Goal: Task Accomplishment & Management: Manage account settings

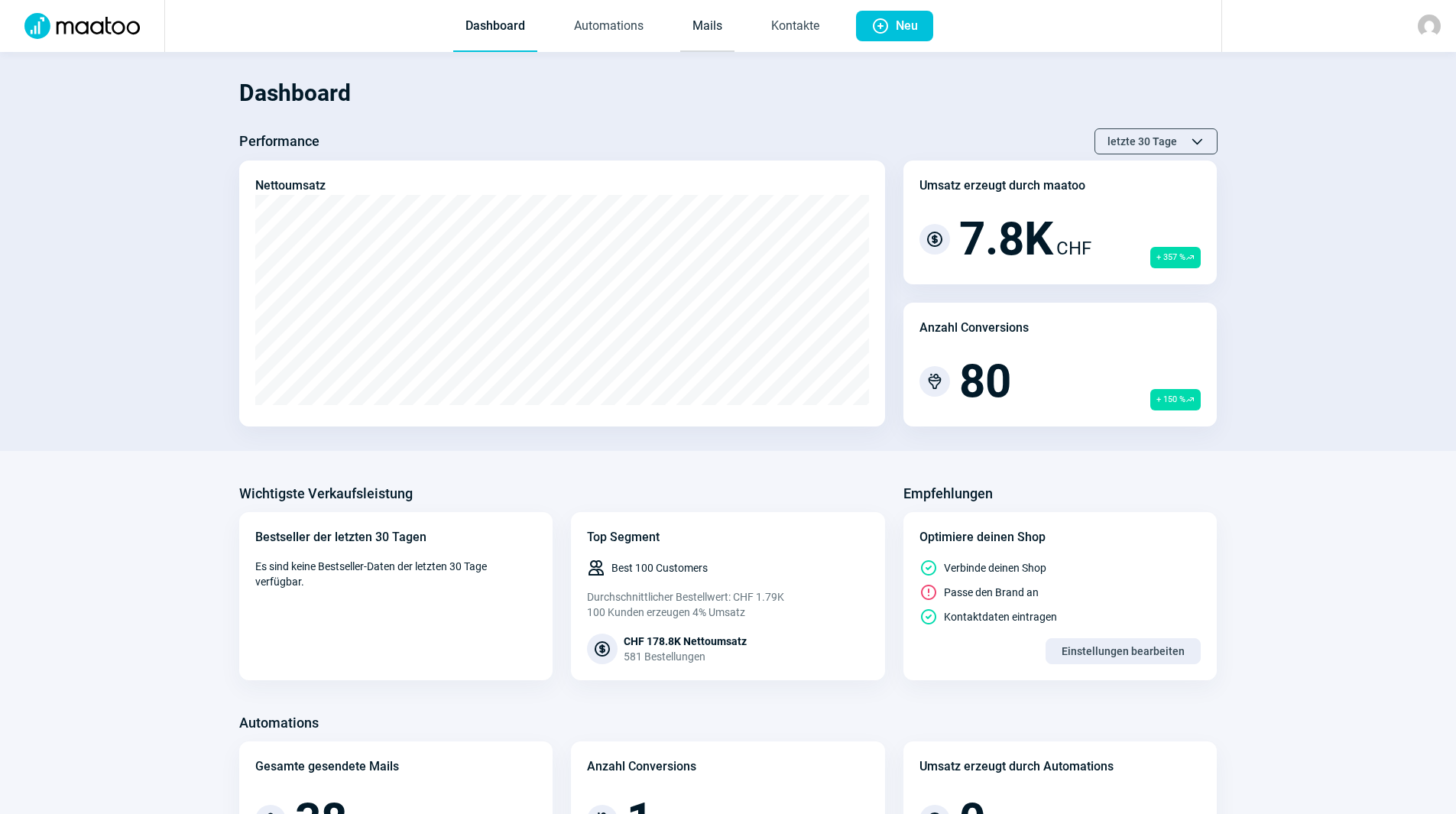
click at [715, 16] on link "Mails" at bounding box center [707, 26] width 54 height 50
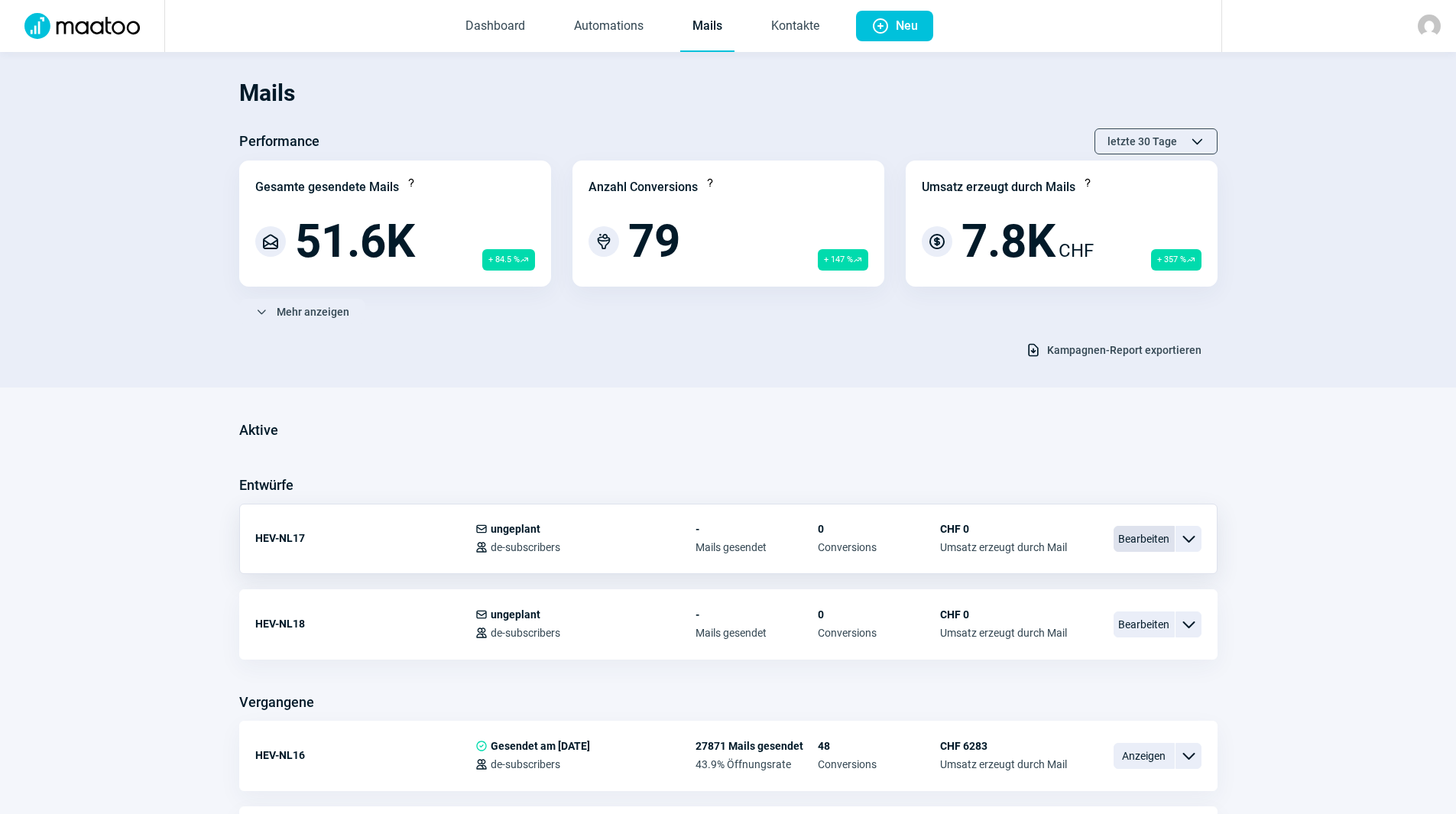
click at [1142, 544] on span "Bearbeiten" at bounding box center [1144, 539] width 61 height 26
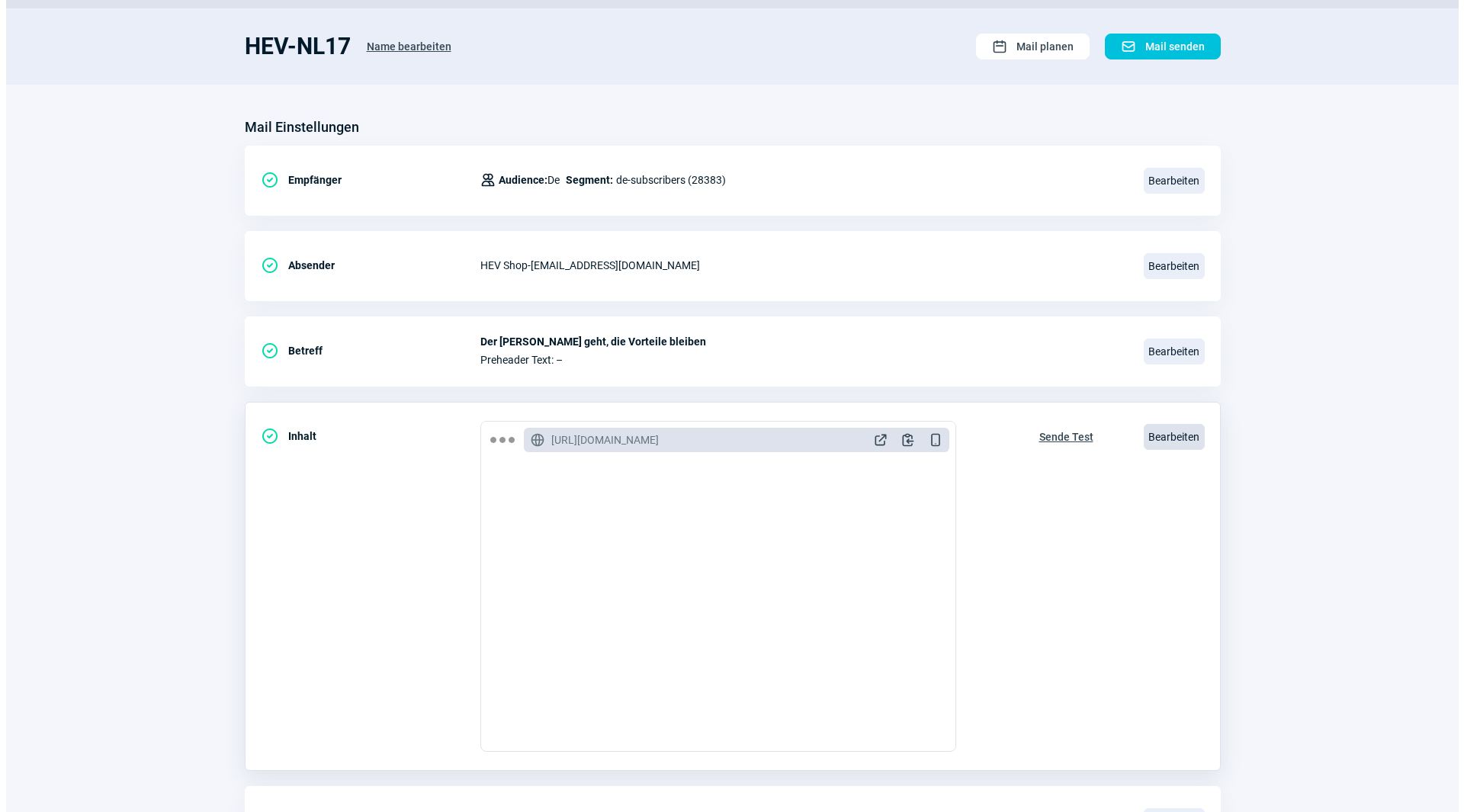
scroll to position [178, 0]
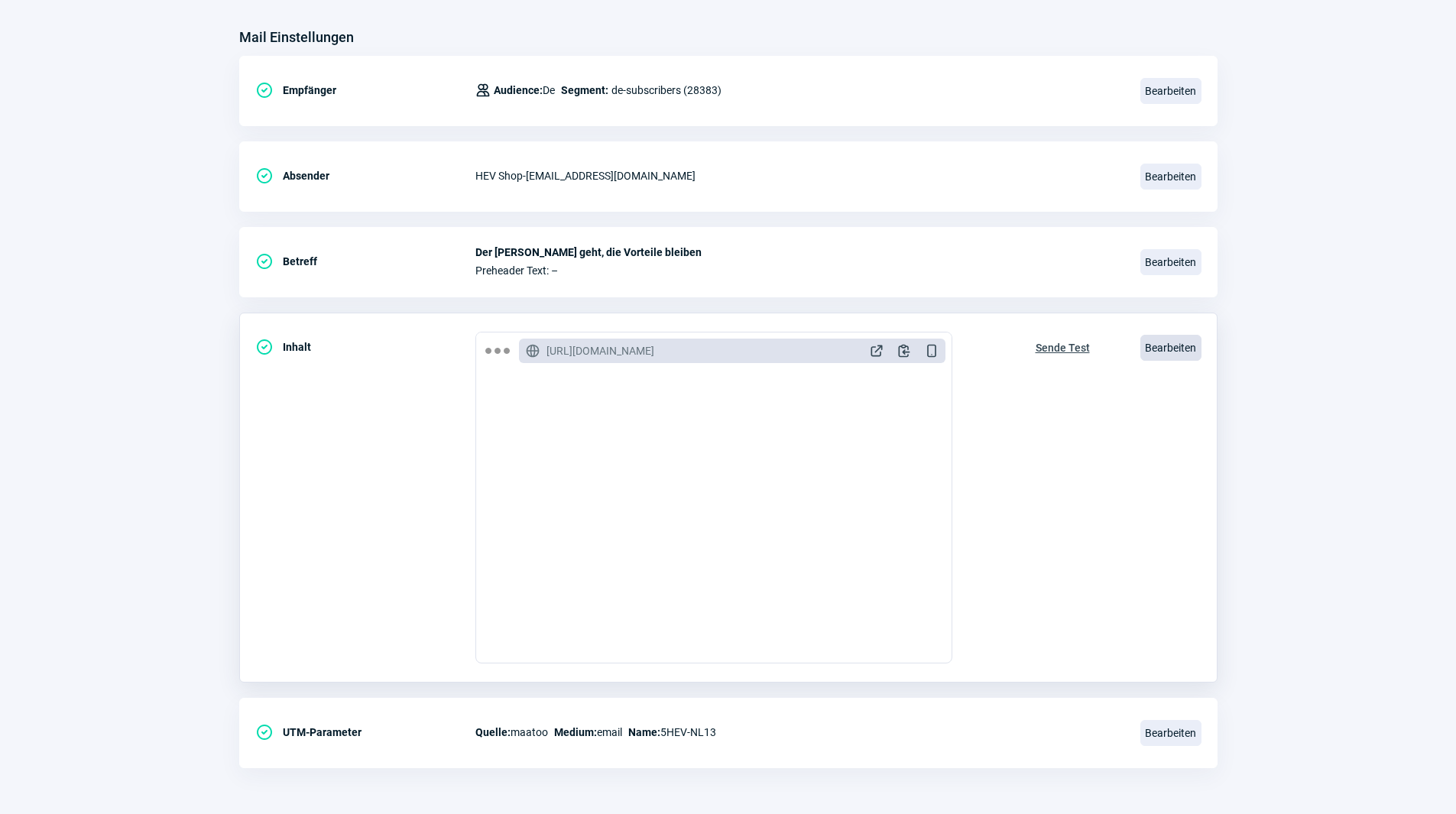
click at [1187, 340] on span "Bearbeiten" at bounding box center [1171, 348] width 61 height 26
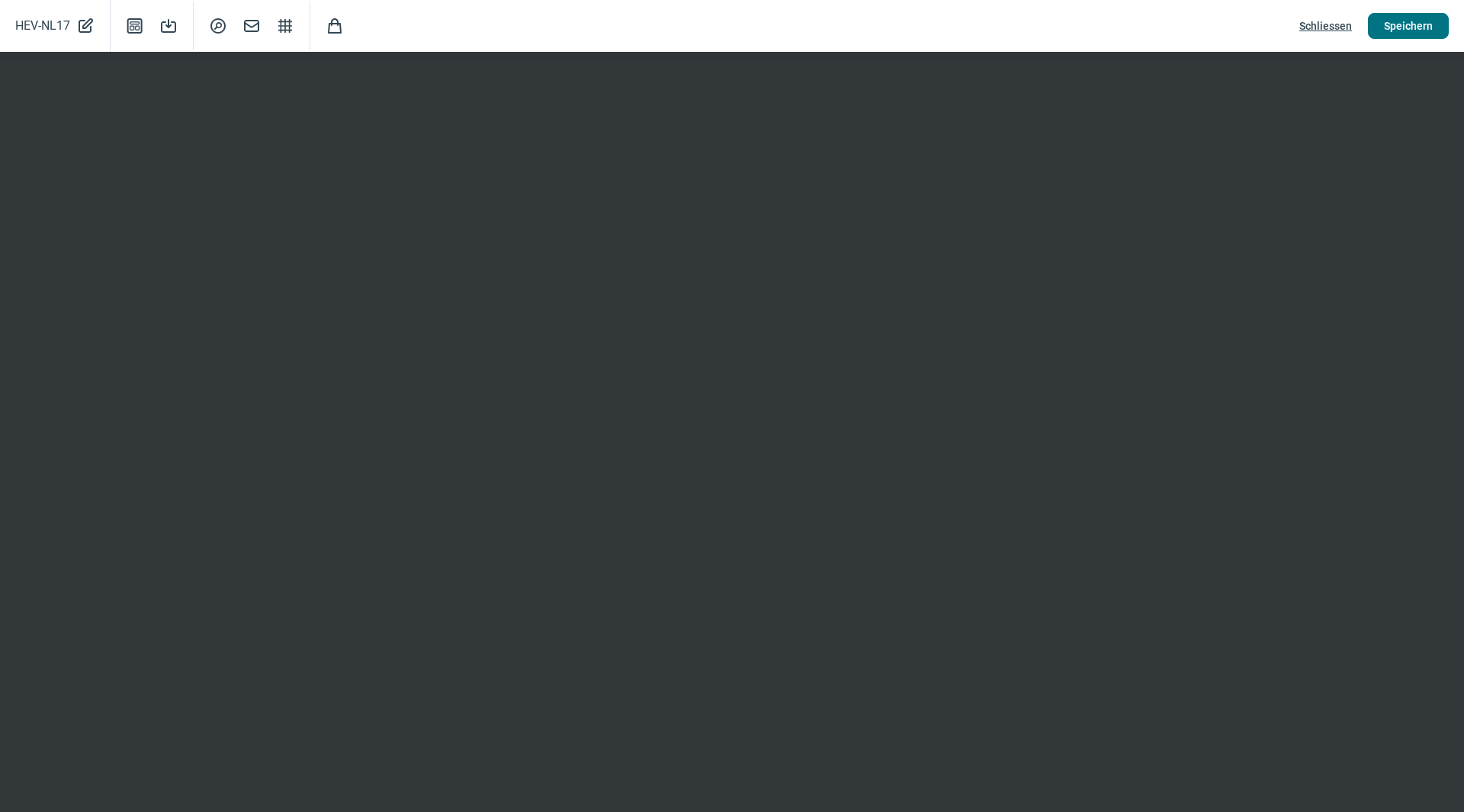
click at [1400, 24] on span "Speichern" at bounding box center [1408, 26] width 49 height 25
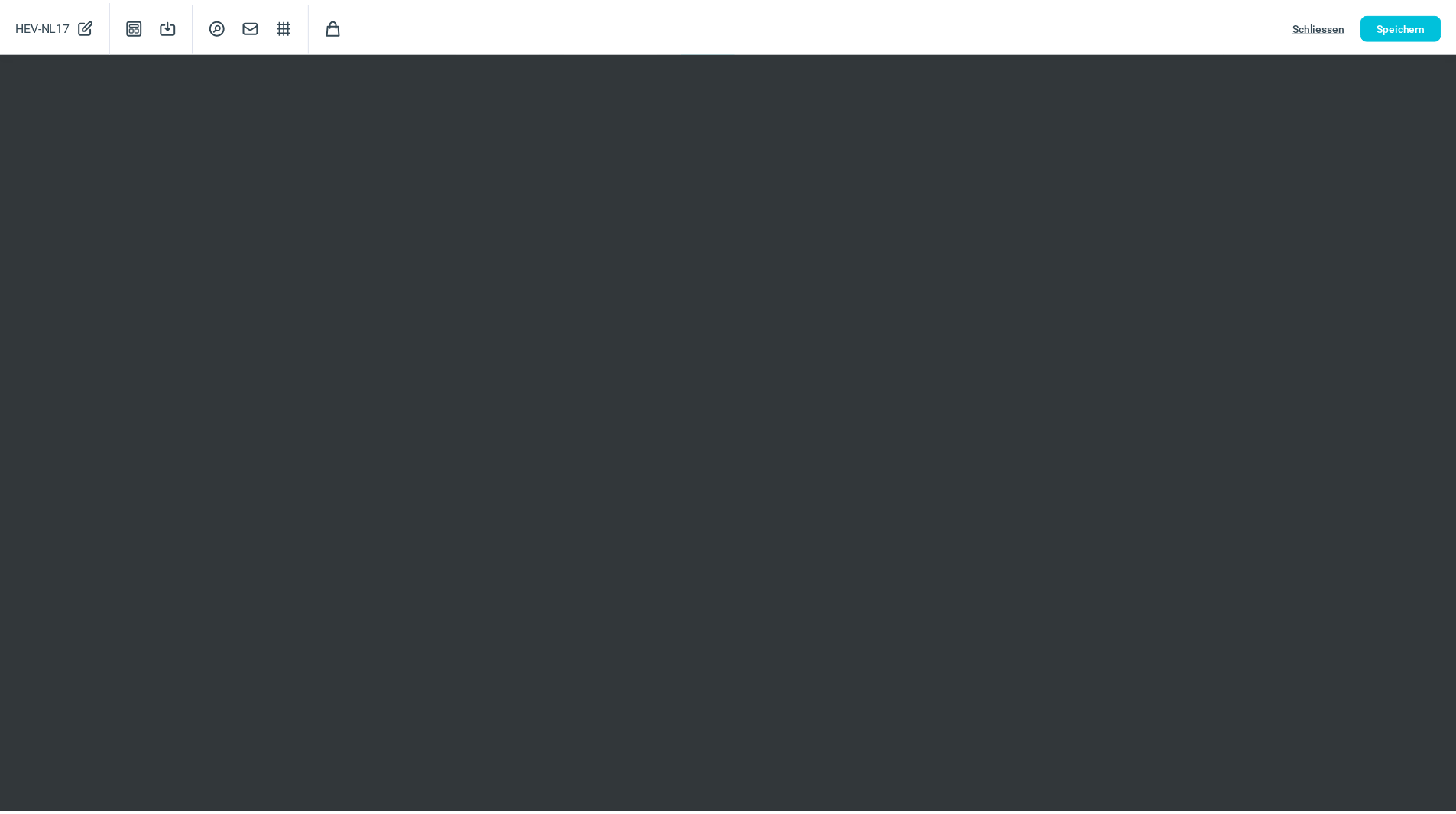
scroll to position [0, 0]
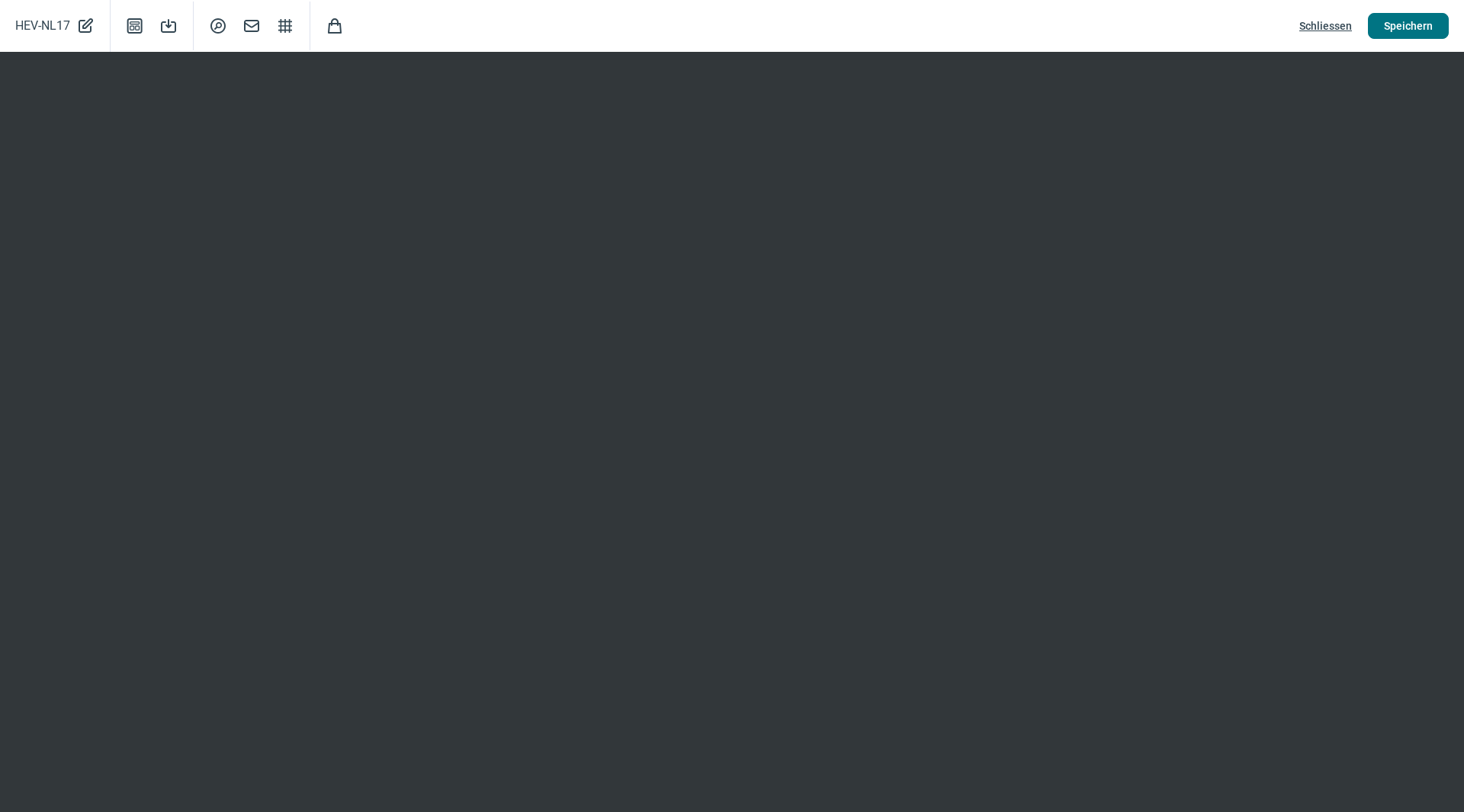
click at [1411, 25] on span "Speichern" at bounding box center [1408, 26] width 49 height 25
click at [1340, 26] on span "Schliessen" at bounding box center [1326, 26] width 53 height 25
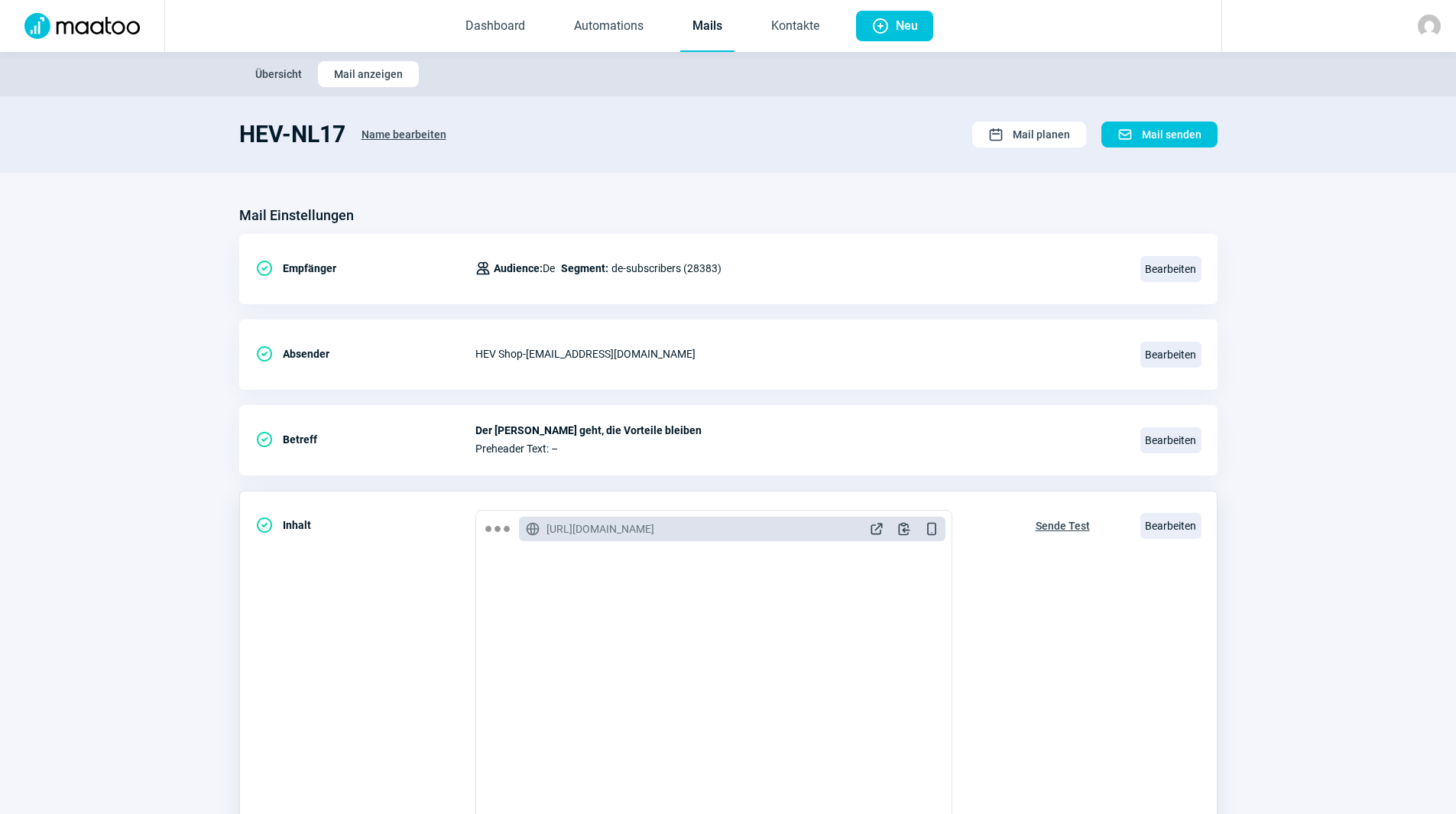
click at [1047, 522] on span "Sende Test" at bounding box center [1063, 526] width 54 height 25
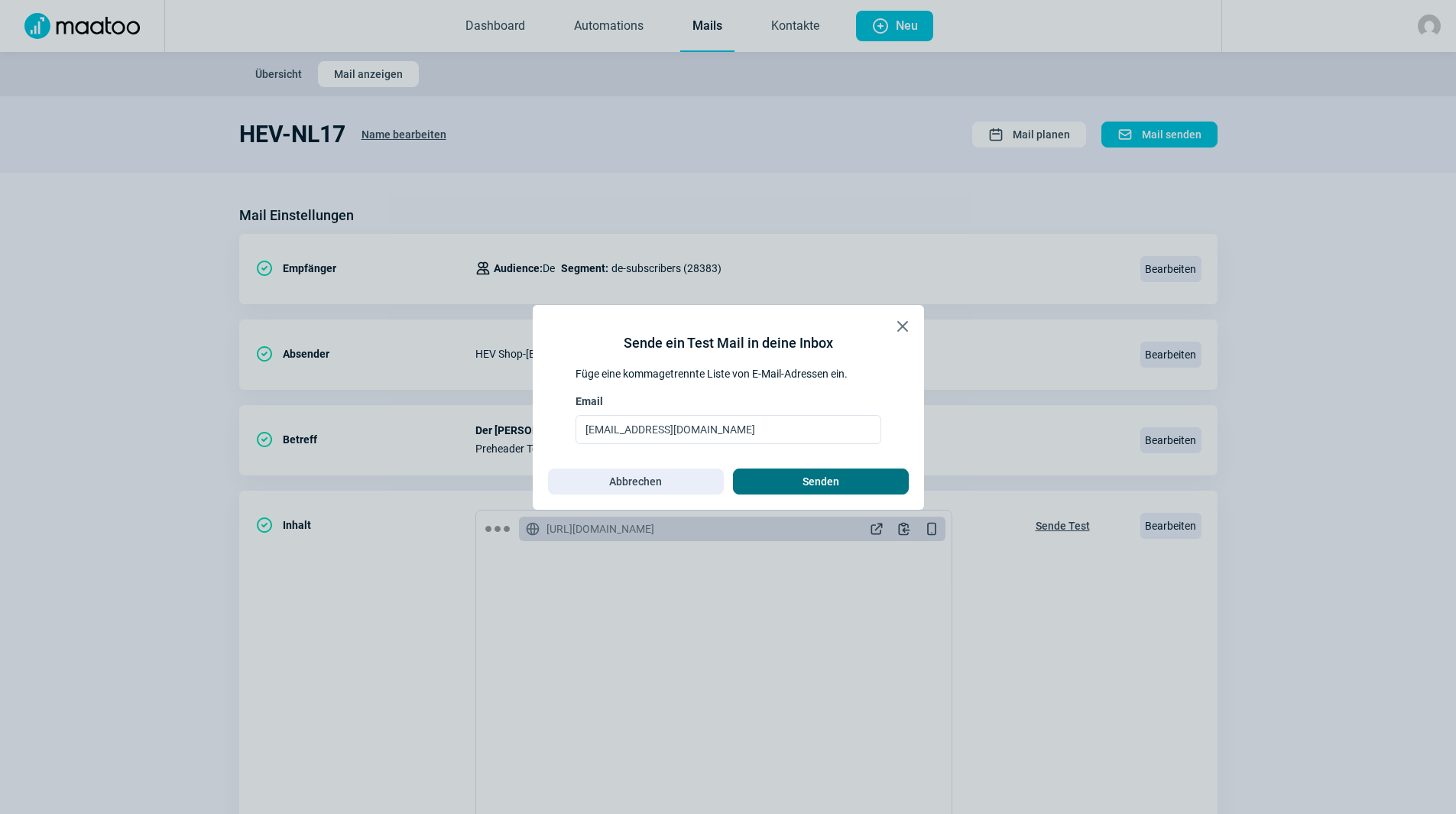
click at [863, 480] on span "Senden" at bounding box center [821, 481] width 144 height 25
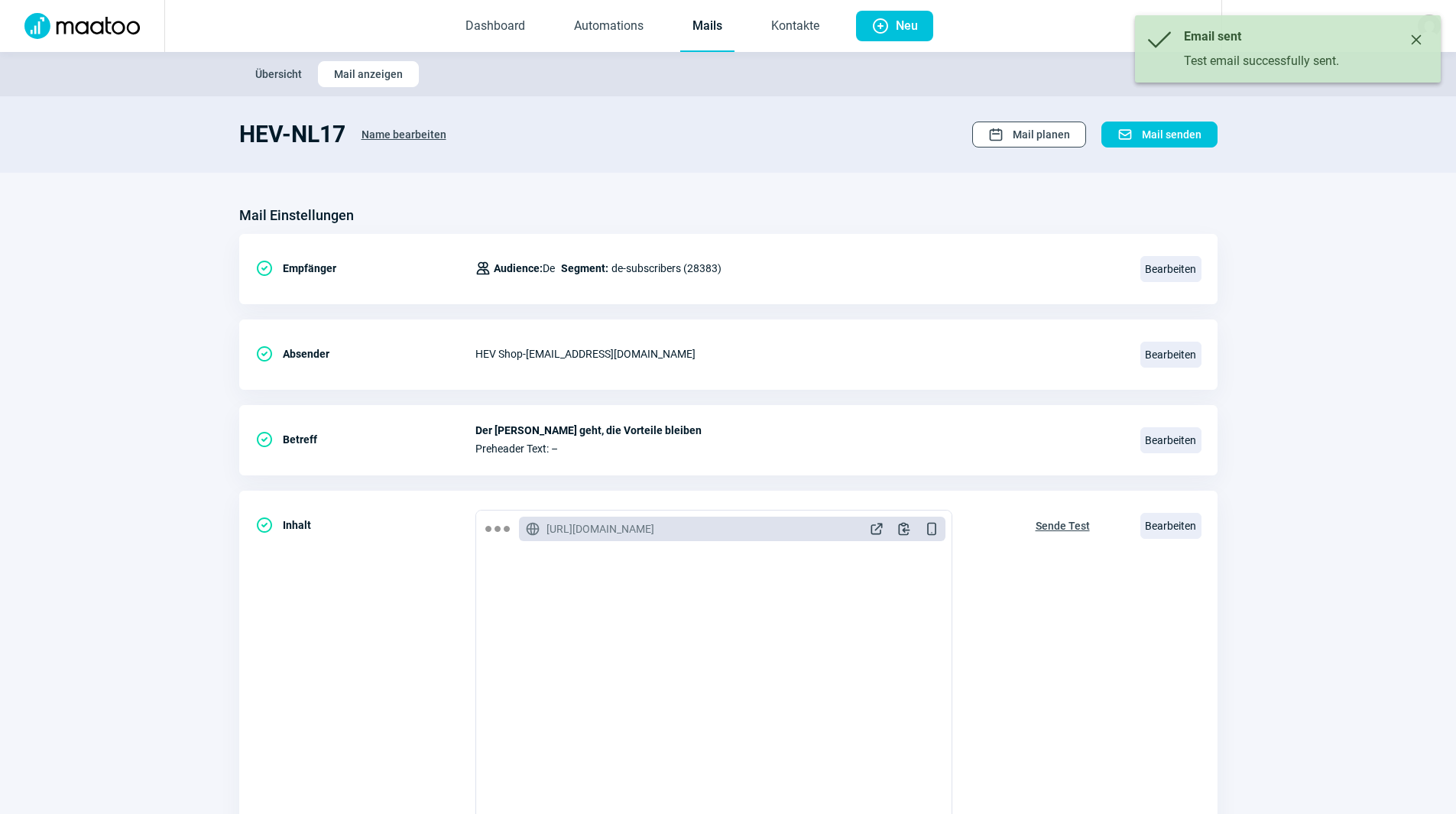
click at [1041, 122] on button "Calendar icon Mail planen" at bounding box center [1029, 134] width 114 height 26
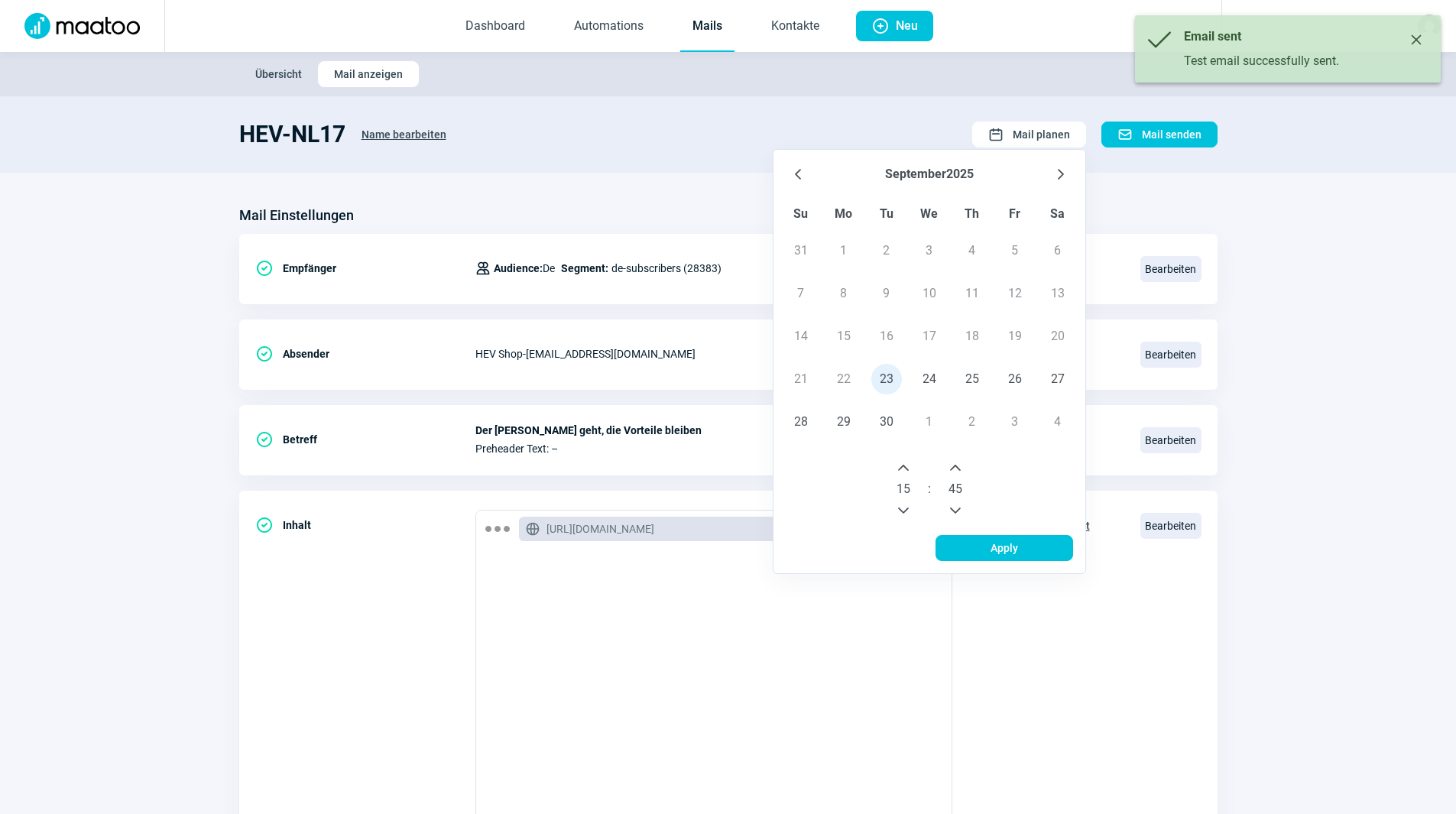
click at [955, 467] on icon "Next Minute" at bounding box center [955, 467] width 11 height 6
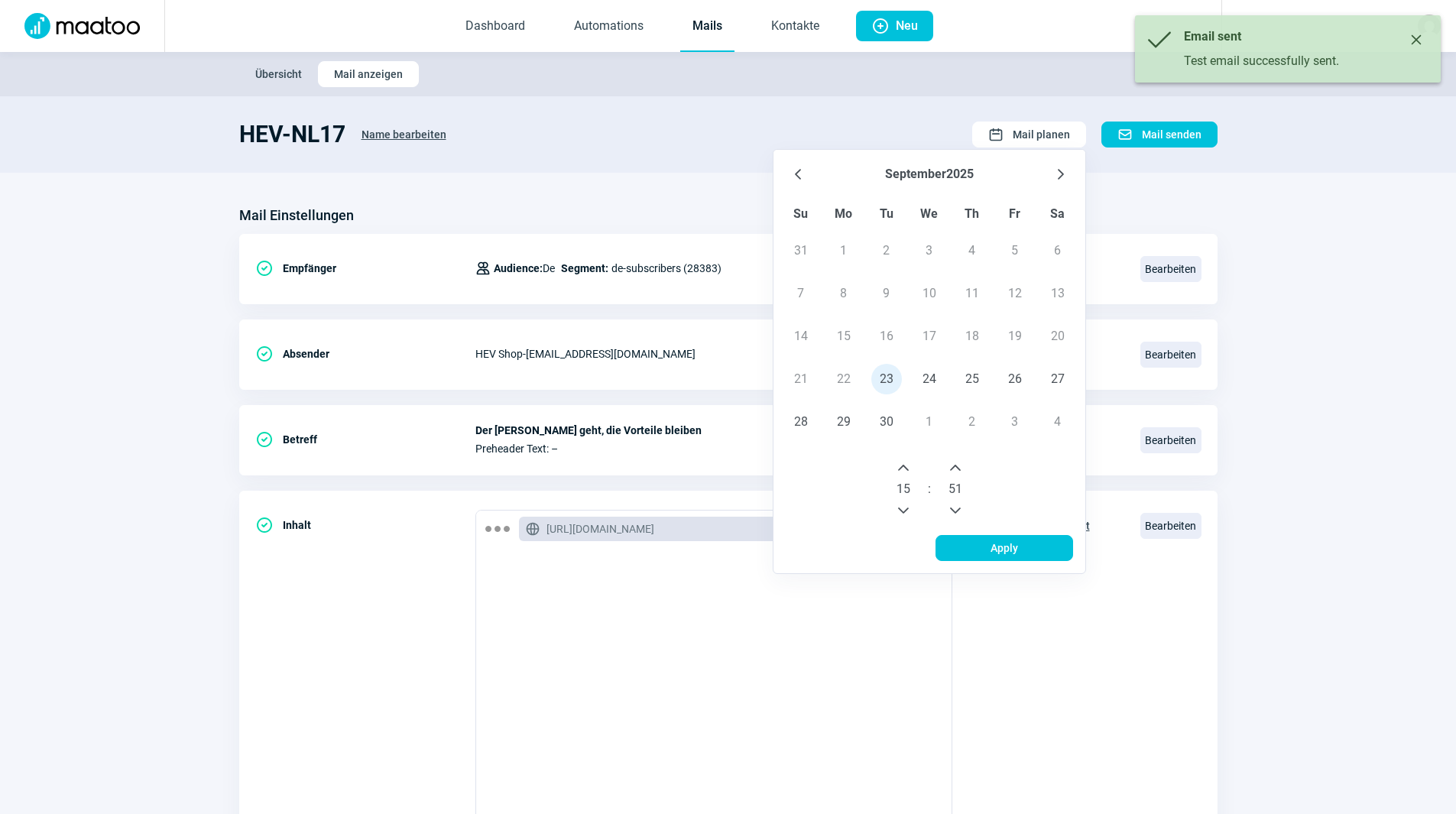
click at [955, 467] on icon "Next Minute" at bounding box center [955, 467] width 11 height 6
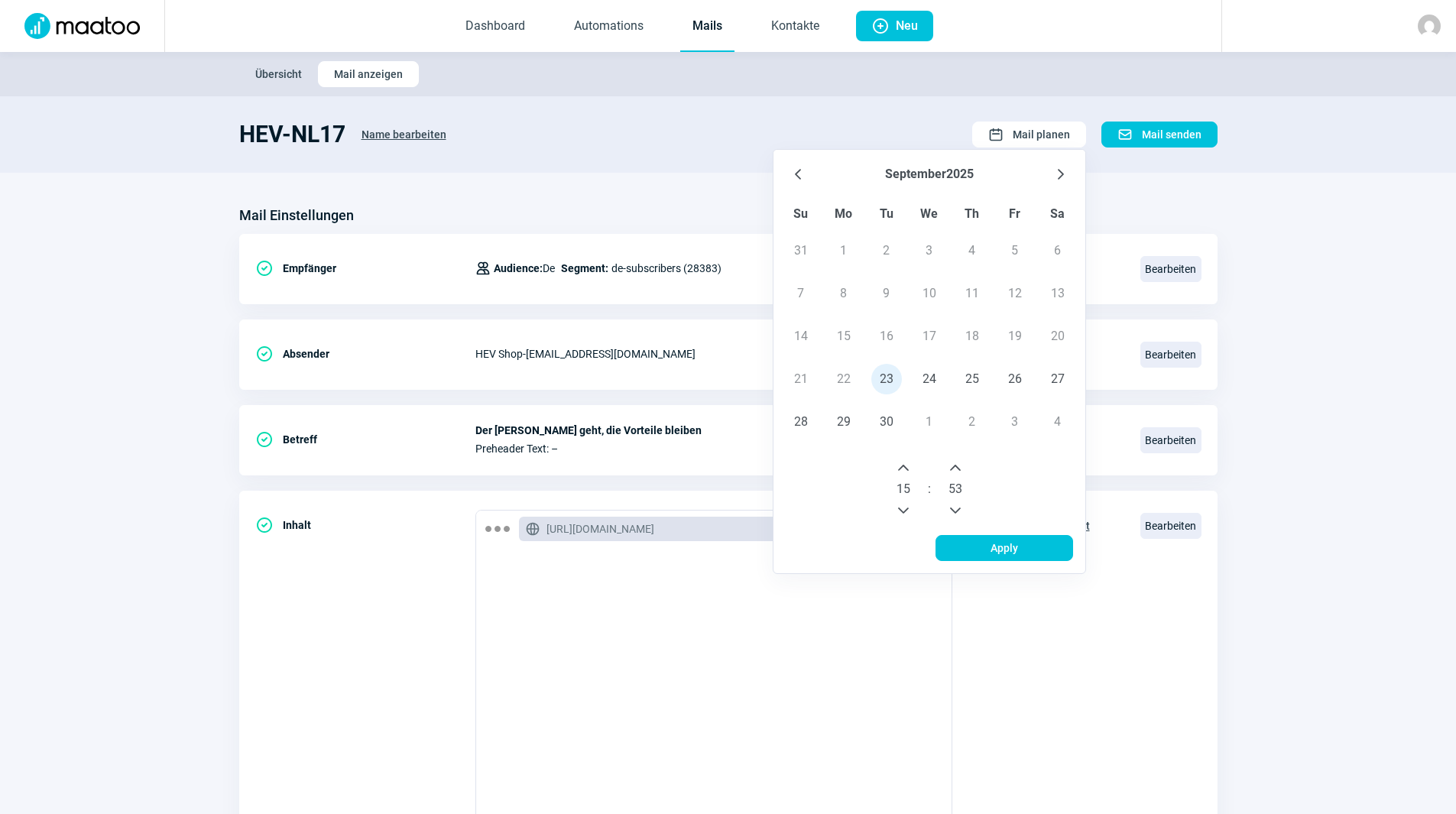
click at [955, 467] on icon "Next Minute" at bounding box center [955, 467] width 11 height 6
click at [955, 465] on icon "Next Minute" at bounding box center [955, 467] width 11 height 6
click at [955, 465] on icon "Next Minute" at bounding box center [955, 468] width 12 height 12
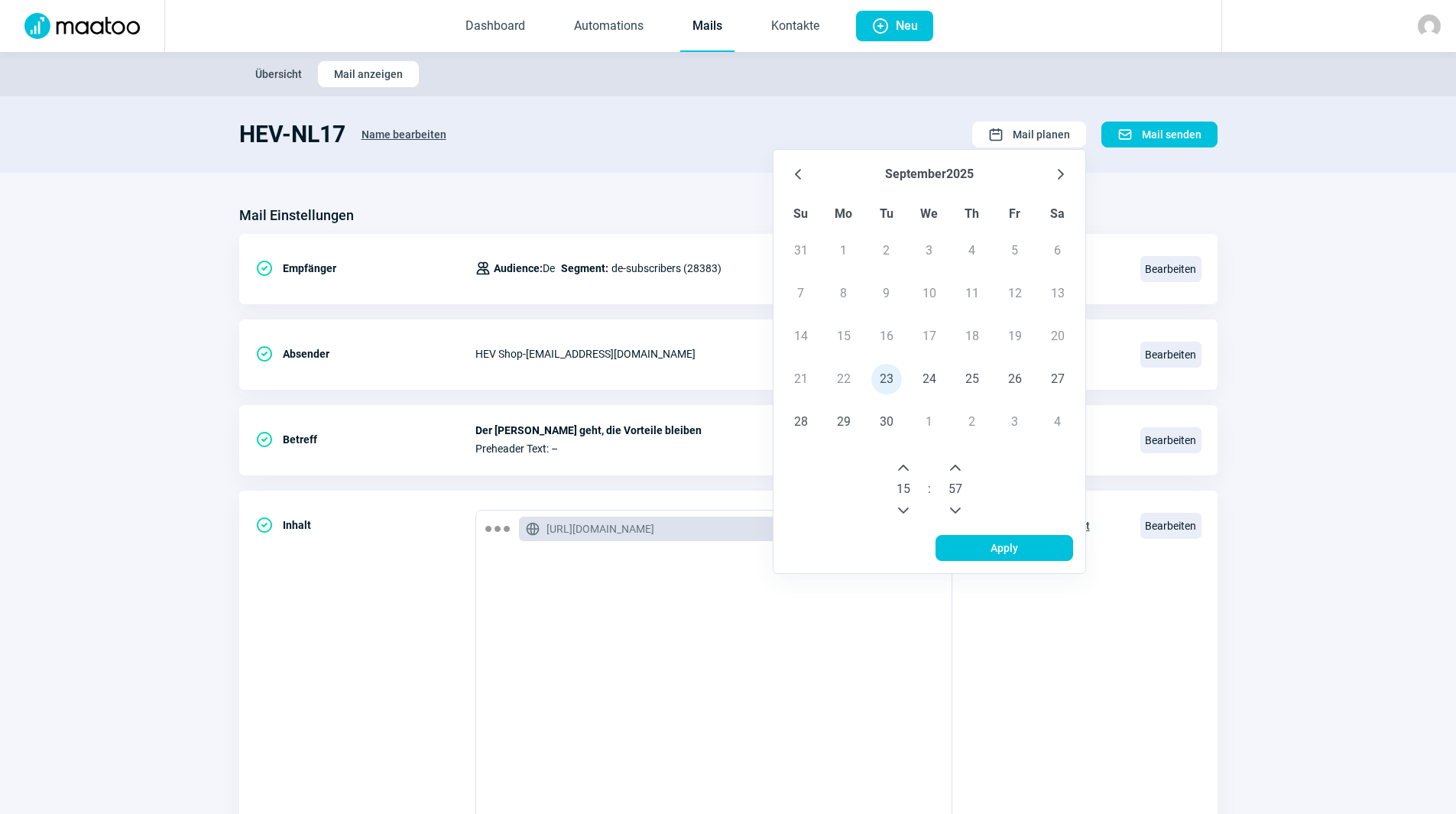
click at [955, 465] on icon "Next Minute" at bounding box center [955, 468] width 12 height 12
drag, startPoint x: 1008, startPoint y: 548, endPoint x: 1034, endPoint y: 391, distance: 159.1
click at [1034, 391] on div "[DATE] Su Mo Tu We Th Fr Sa 31 1 2 3 4 5 6 7 8 9 10 11 12 13 14 15 16 17 18 19 …" at bounding box center [929, 362] width 314 height 425
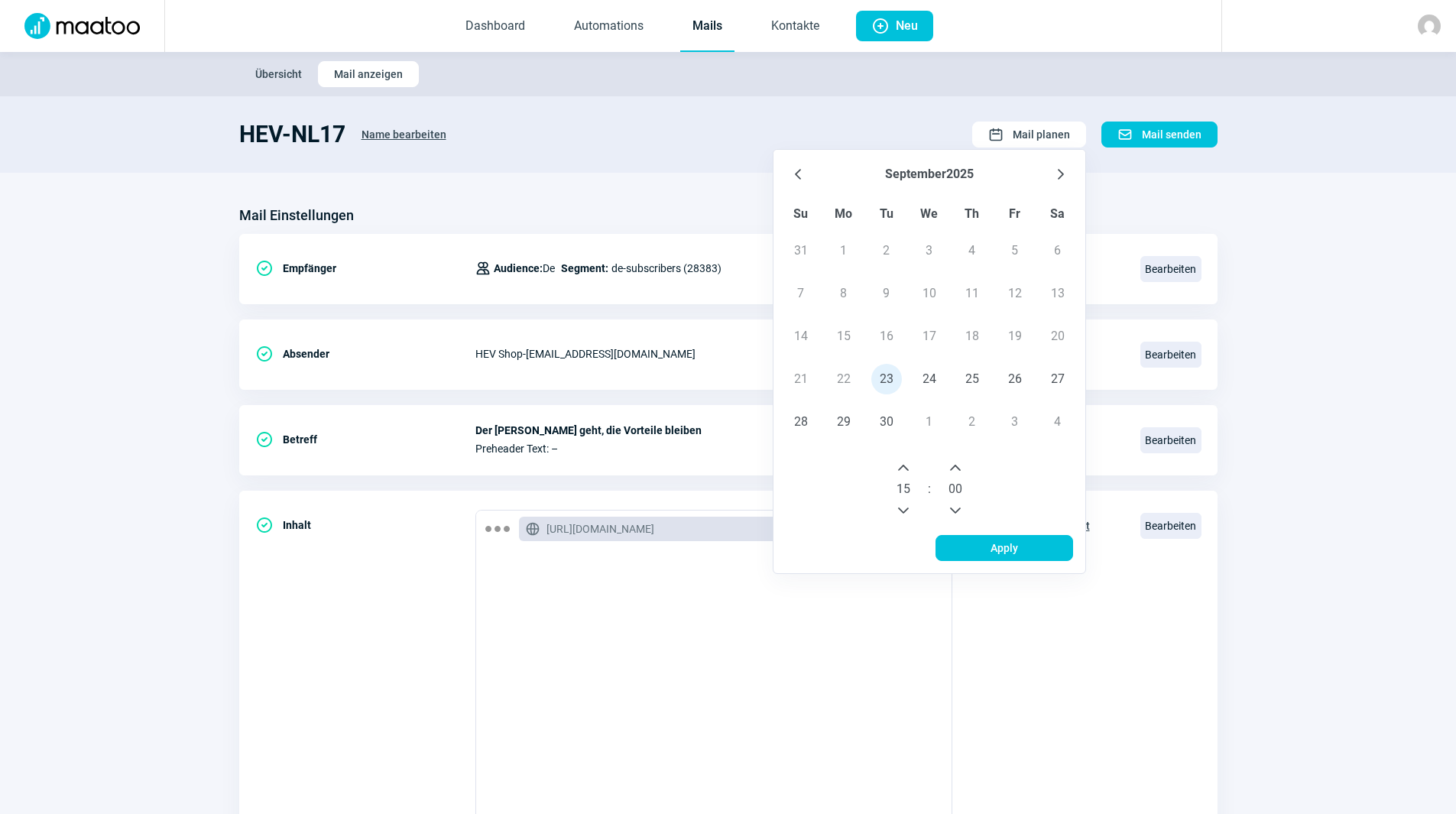
click at [898, 461] on button "Next Hour" at bounding box center [904, 468] width 25 height 25
click at [1021, 546] on span "Apply" at bounding box center [1004, 548] width 105 height 25
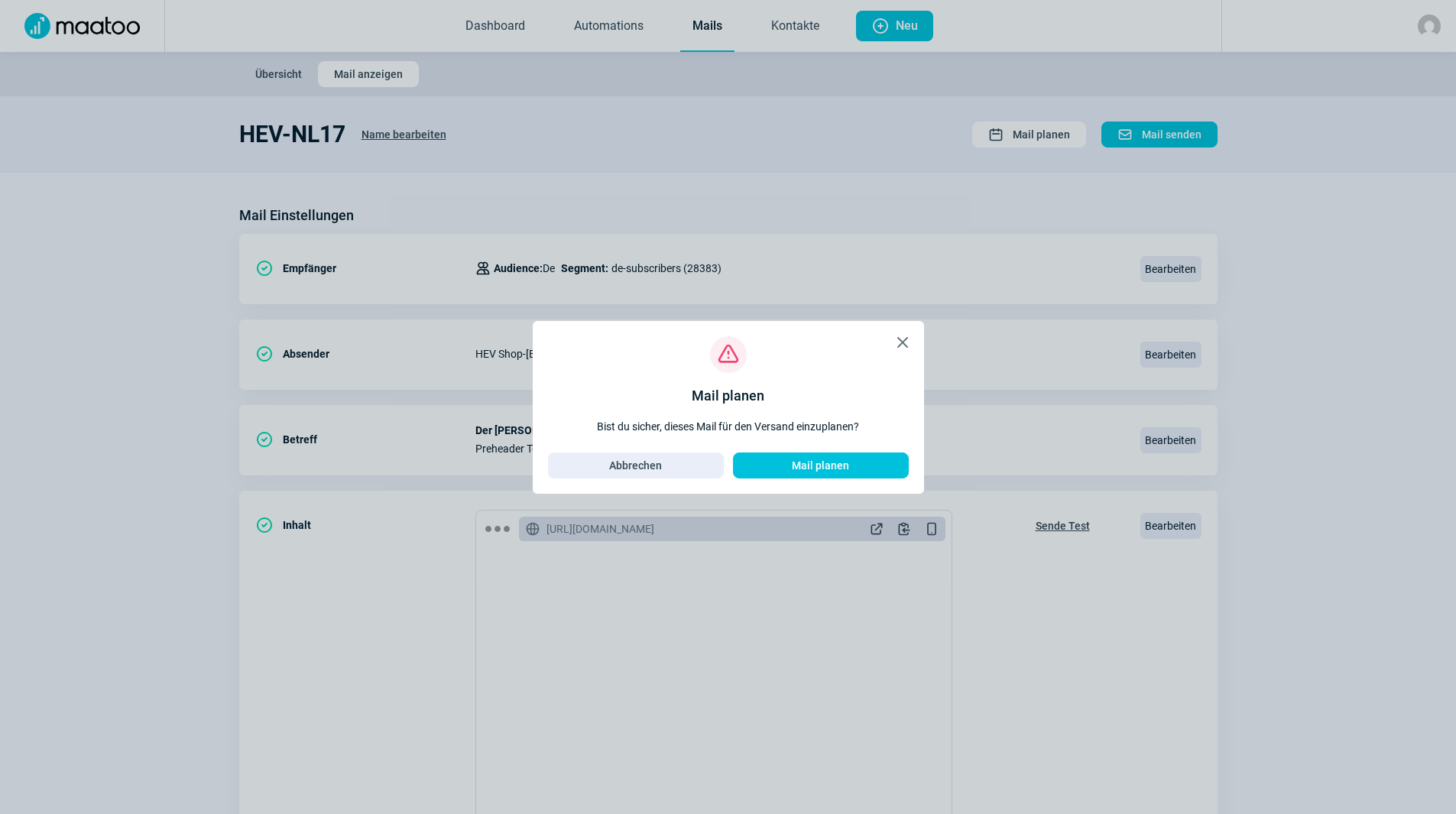
click at [910, 335] on span "X icon" at bounding box center [902, 342] width 18 height 18
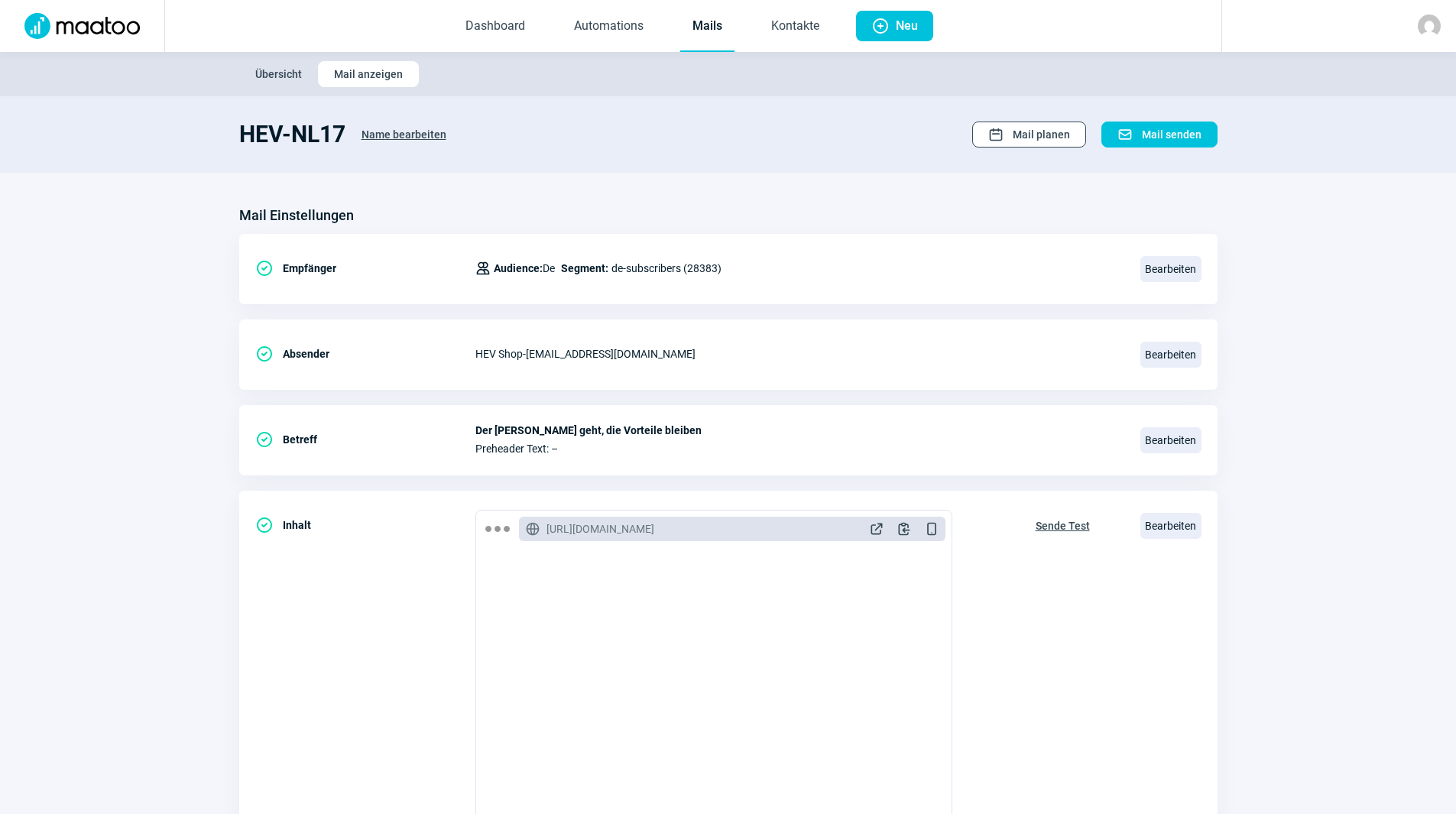
click at [1054, 139] on span "Mail planen" at bounding box center [1041, 134] width 57 height 25
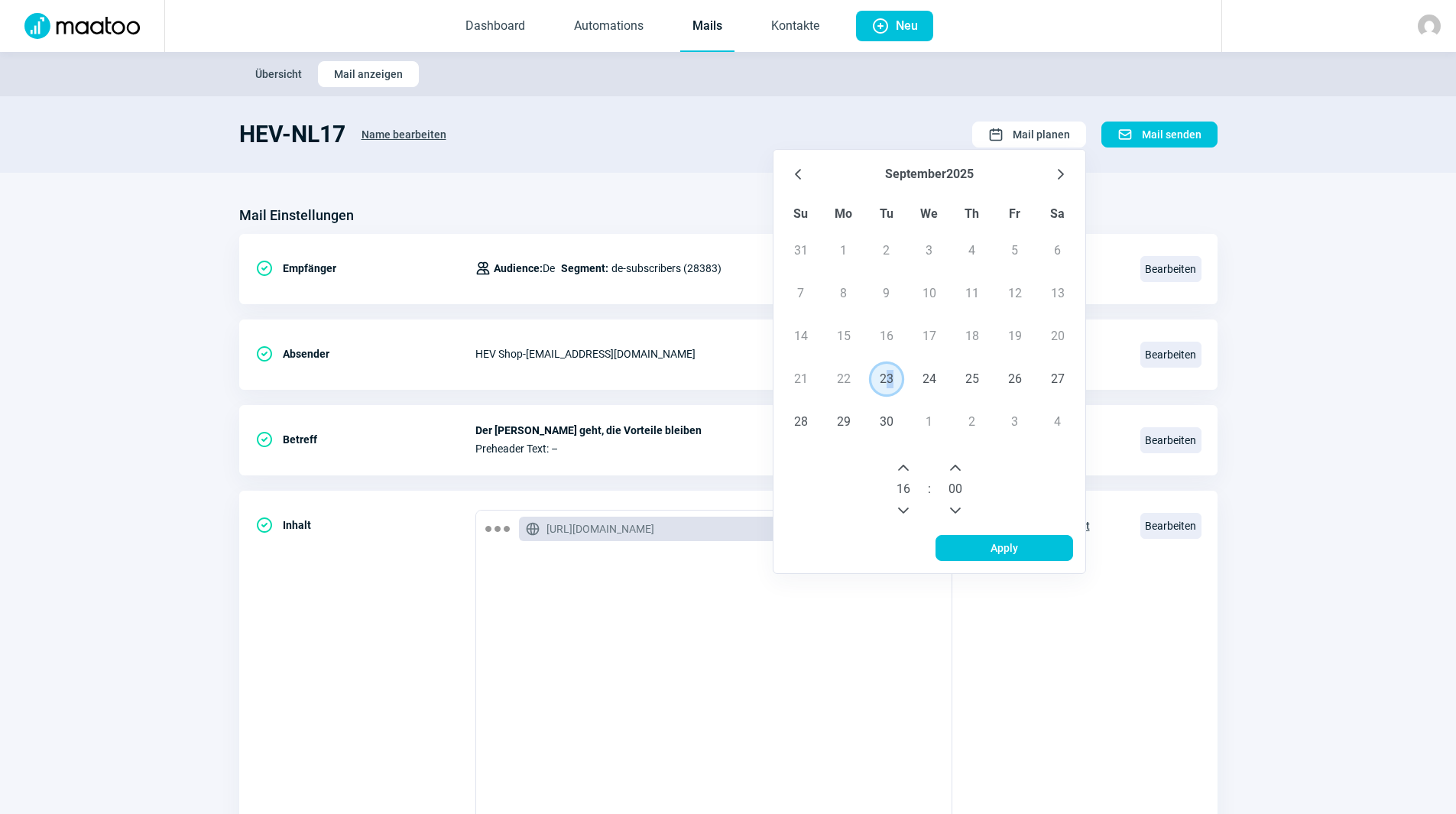
click at [892, 379] on span "23" at bounding box center [886, 378] width 31 height 31
click at [992, 454] on div "15 : 45" at bounding box center [929, 489] width 299 height 79
click at [872, 379] on span "23" at bounding box center [886, 378] width 31 height 31
click at [883, 378] on span "23" at bounding box center [886, 378] width 31 height 31
click at [904, 469] on icon "Next Hour" at bounding box center [904, 468] width 12 height 12
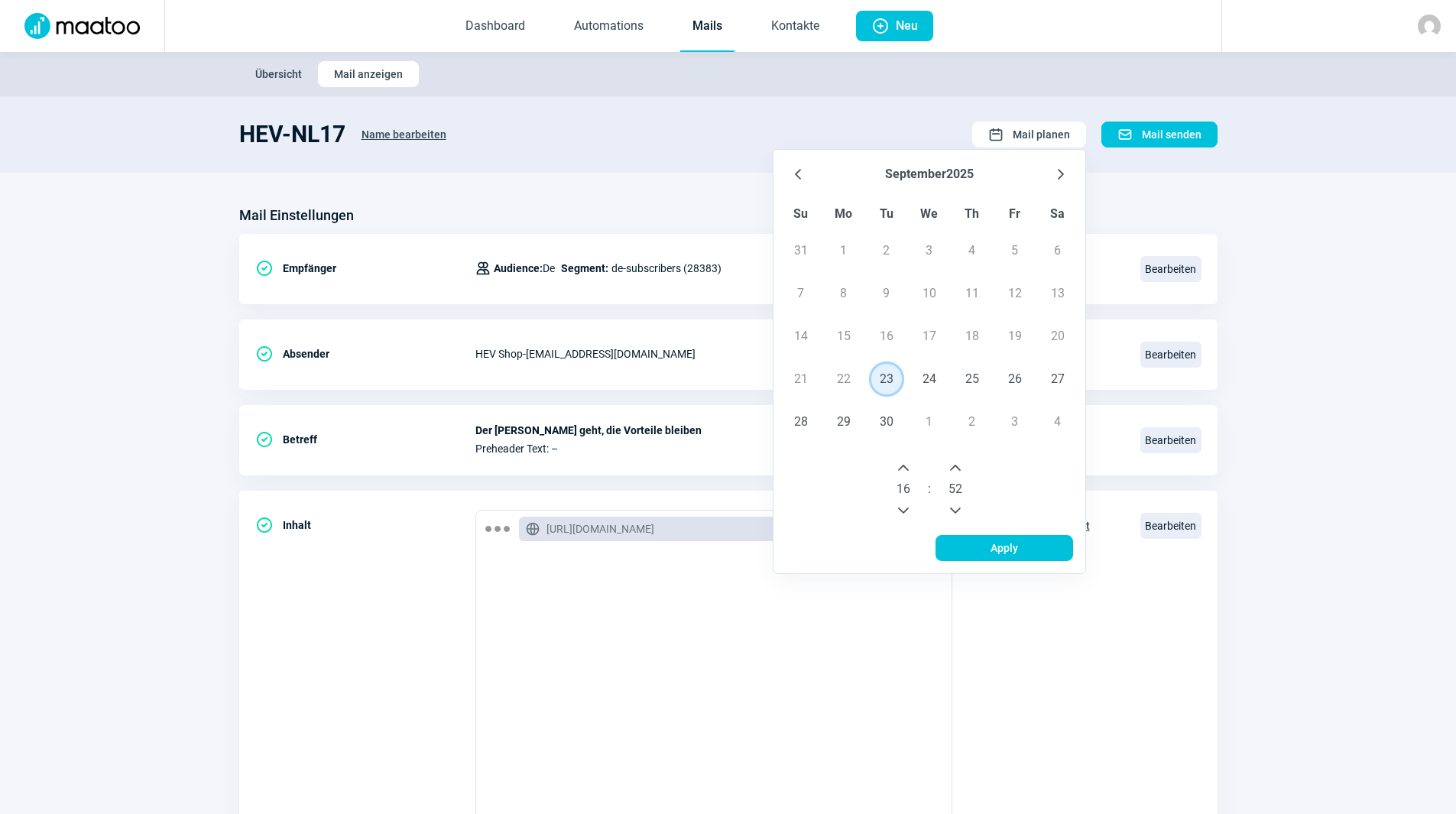
click at [956, 465] on icon "Next Minute" at bounding box center [955, 468] width 12 height 12
click at [956, 462] on icon "Next Minute" at bounding box center [955, 468] width 12 height 12
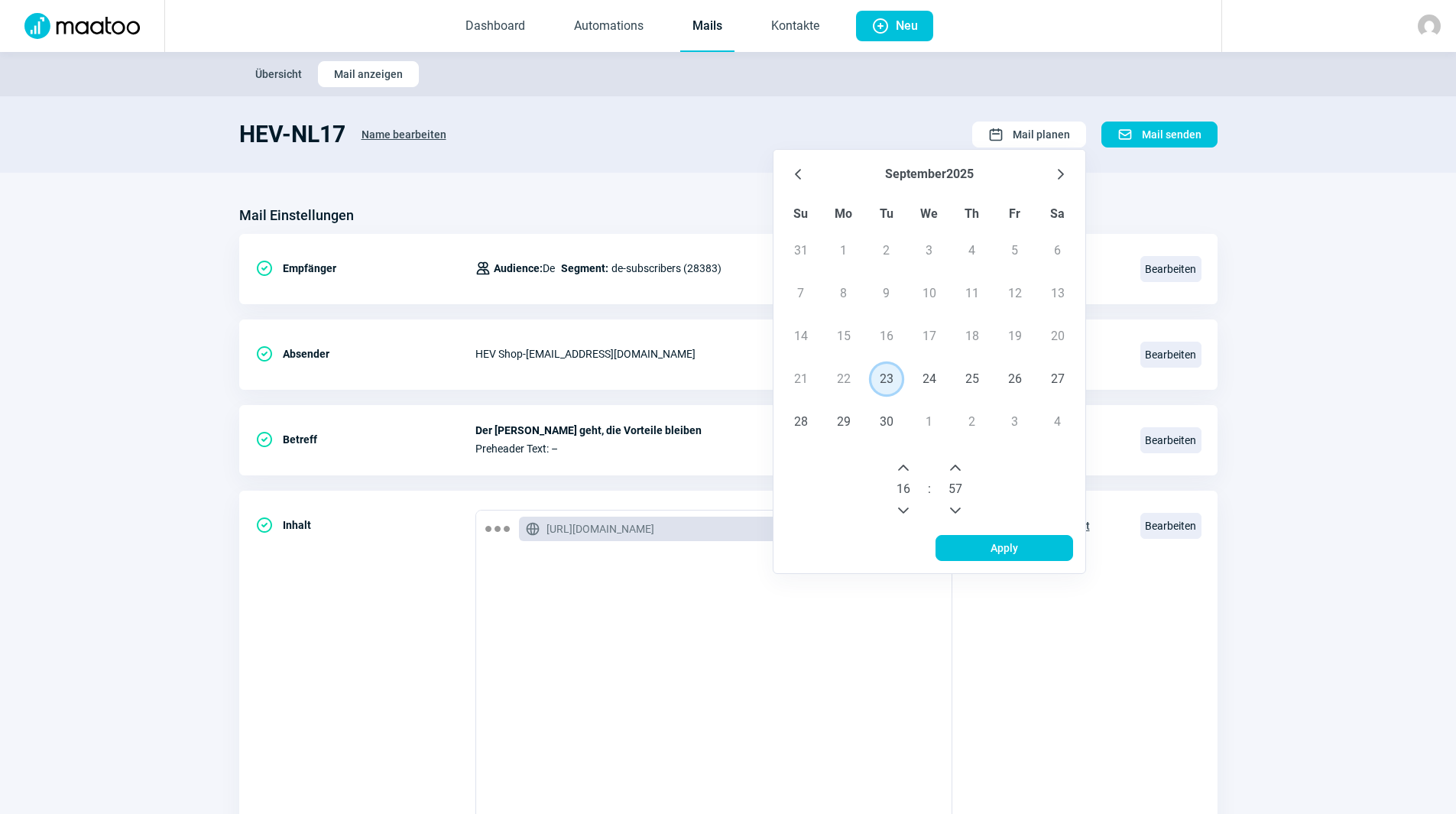
click at [956, 462] on icon "Next Minute" at bounding box center [955, 468] width 12 height 12
click at [985, 544] on span "Apply" at bounding box center [1004, 548] width 105 height 25
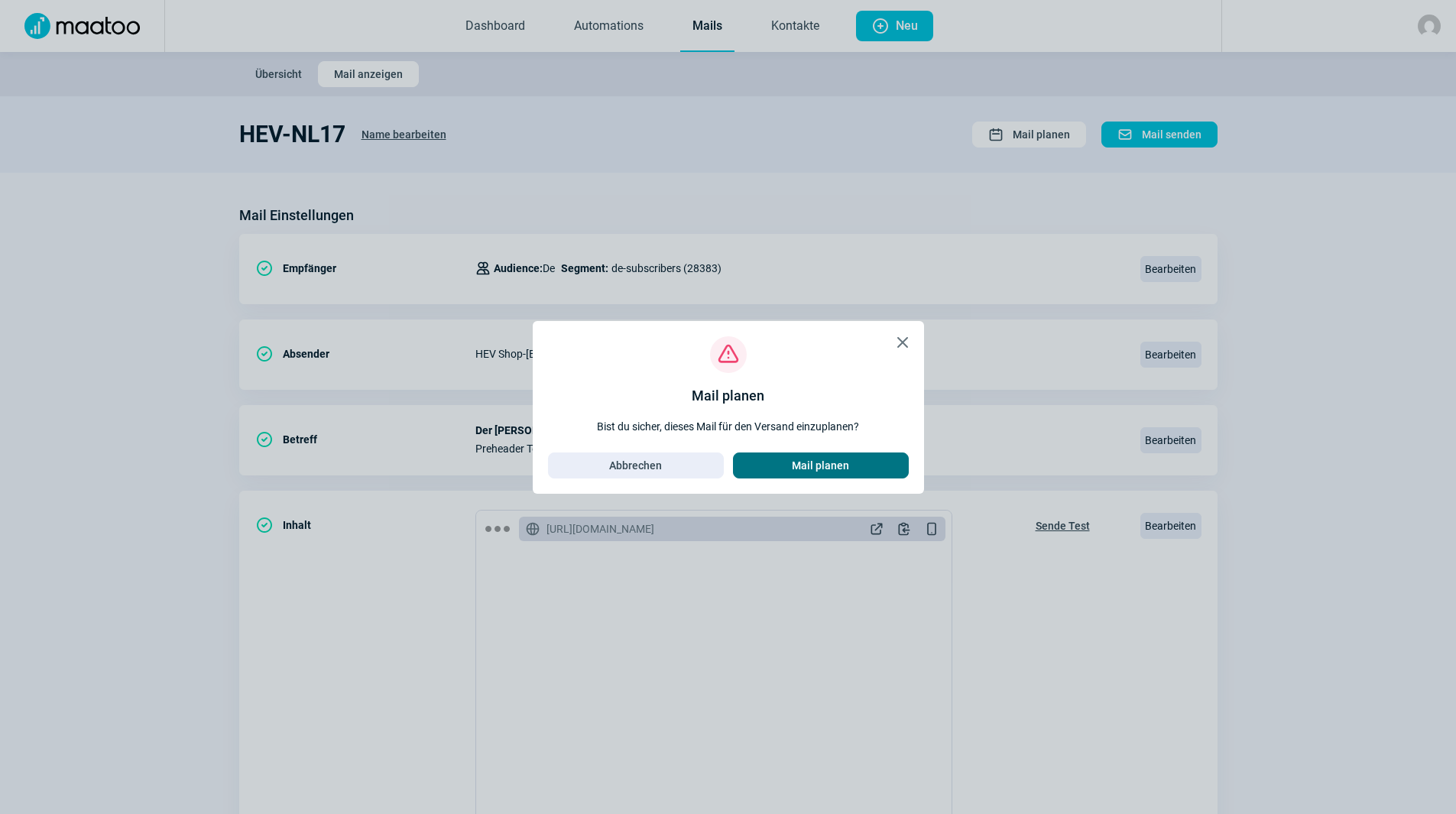
click at [854, 465] on span "Mail planen" at bounding box center [821, 465] width 144 height 25
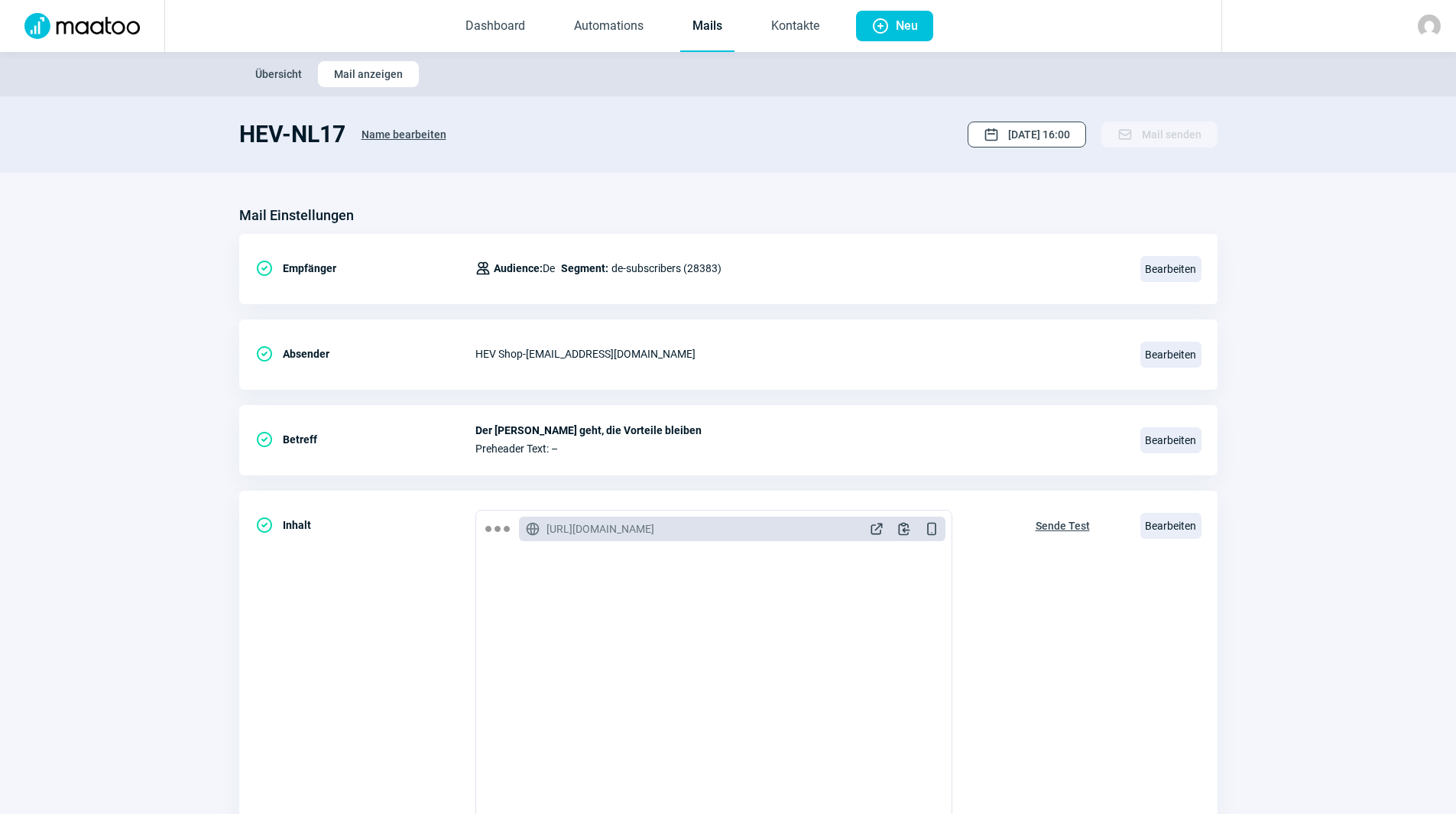
click at [1036, 126] on span "[DATE] 16:00" at bounding box center [1039, 134] width 61 height 25
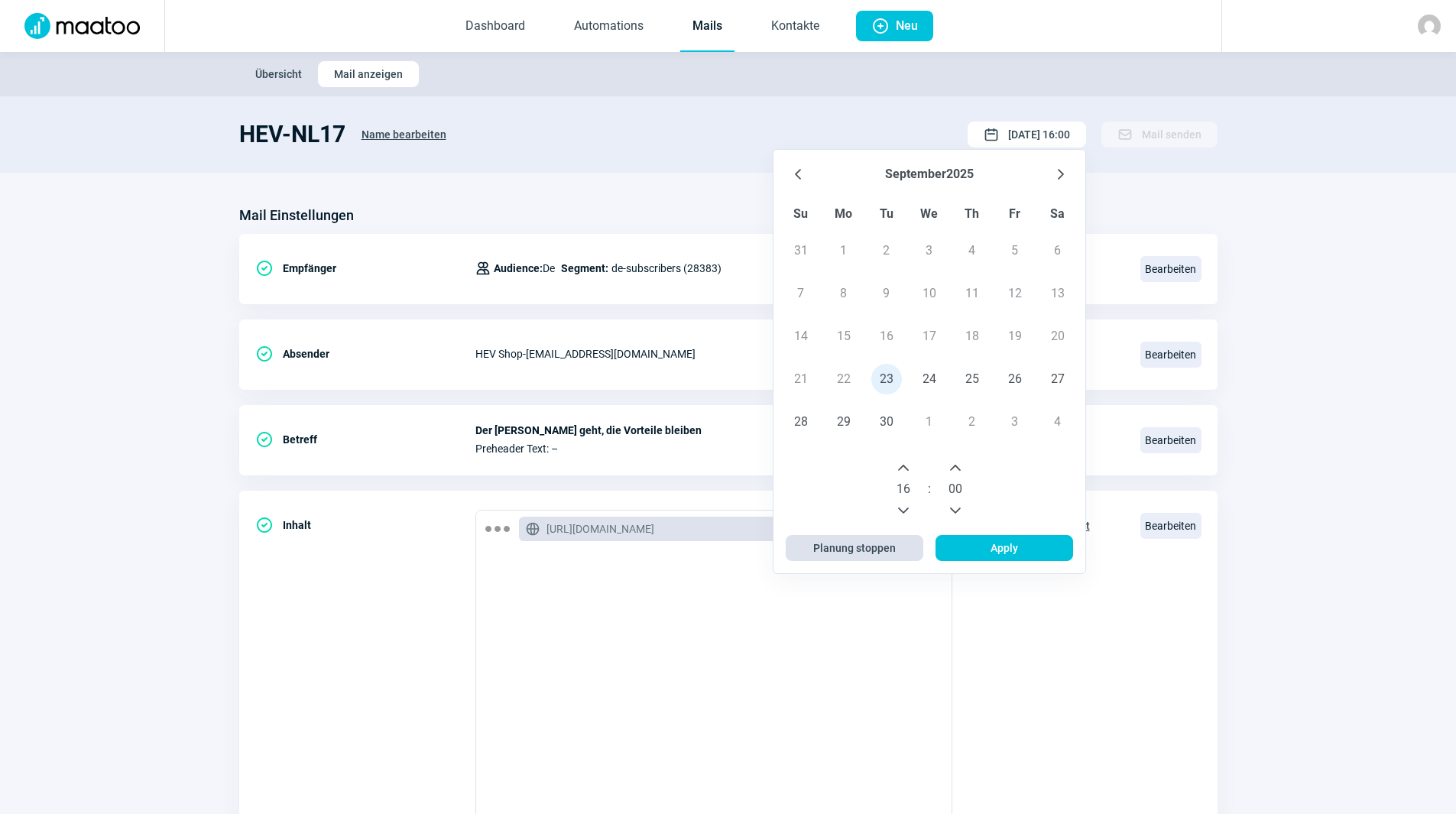
click at [867, 544] on span "Planung stoppen" at bounding box center [854, 548] width 83 height 25
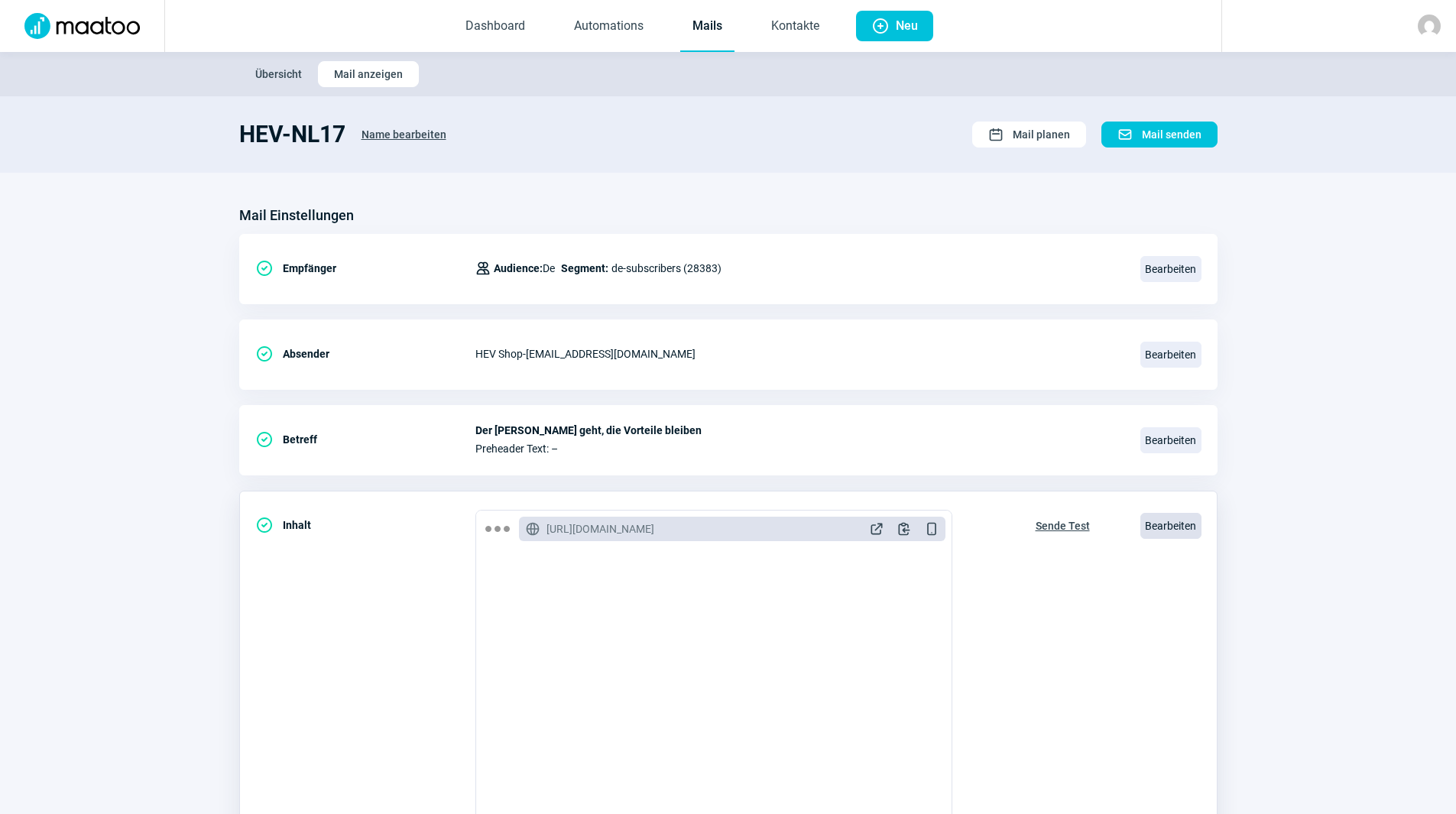
click at [1187, 523] on span "Bearbeiten" at bounding box center [1171, 526] width 61 height 26
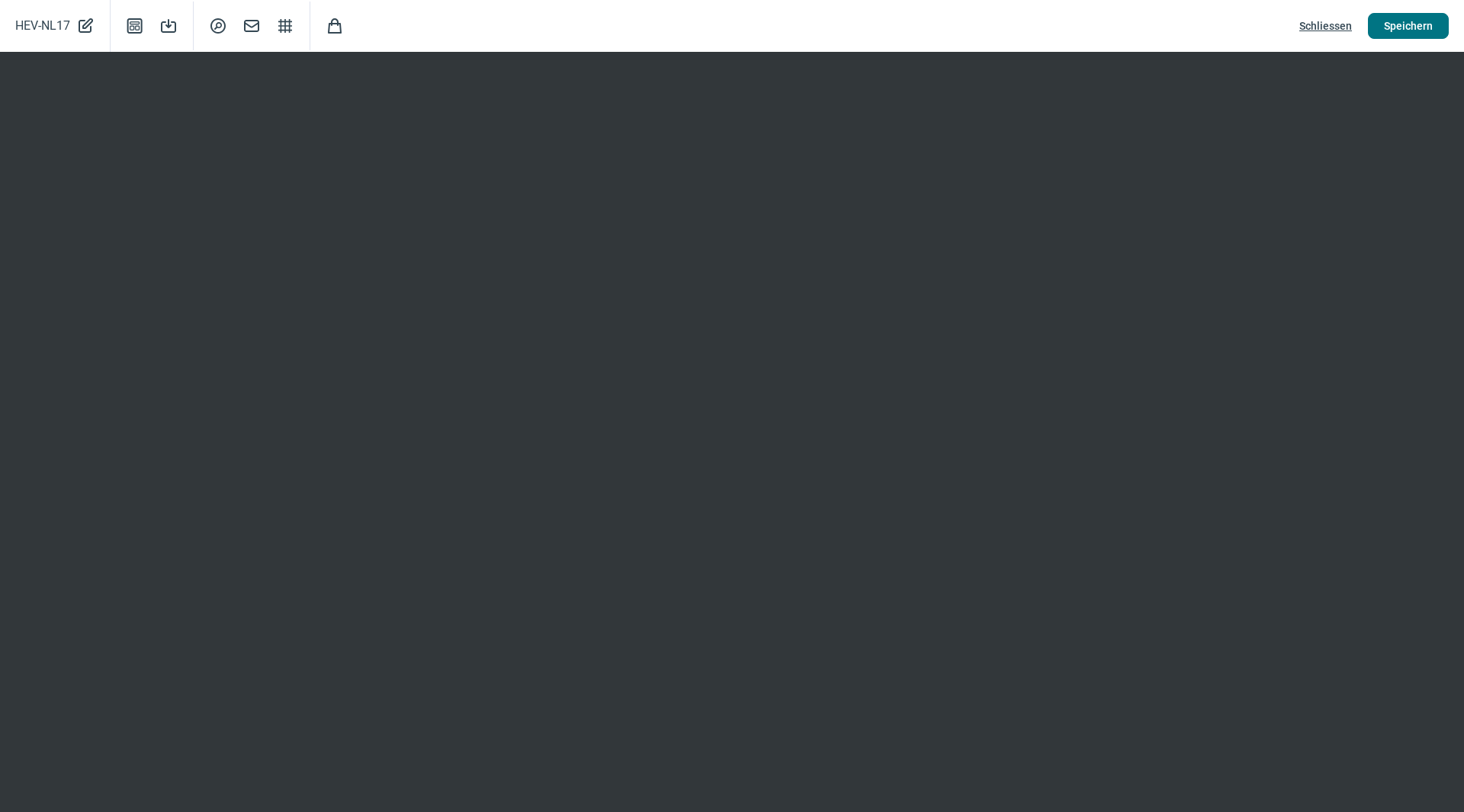
click at [1430, 32] on span "Speichern" at bounding box center [1408, 26] width 49 height 25
click at [1328, 28] on span "Schliessen" at bounding box center [1326, 26] width 53 height 25
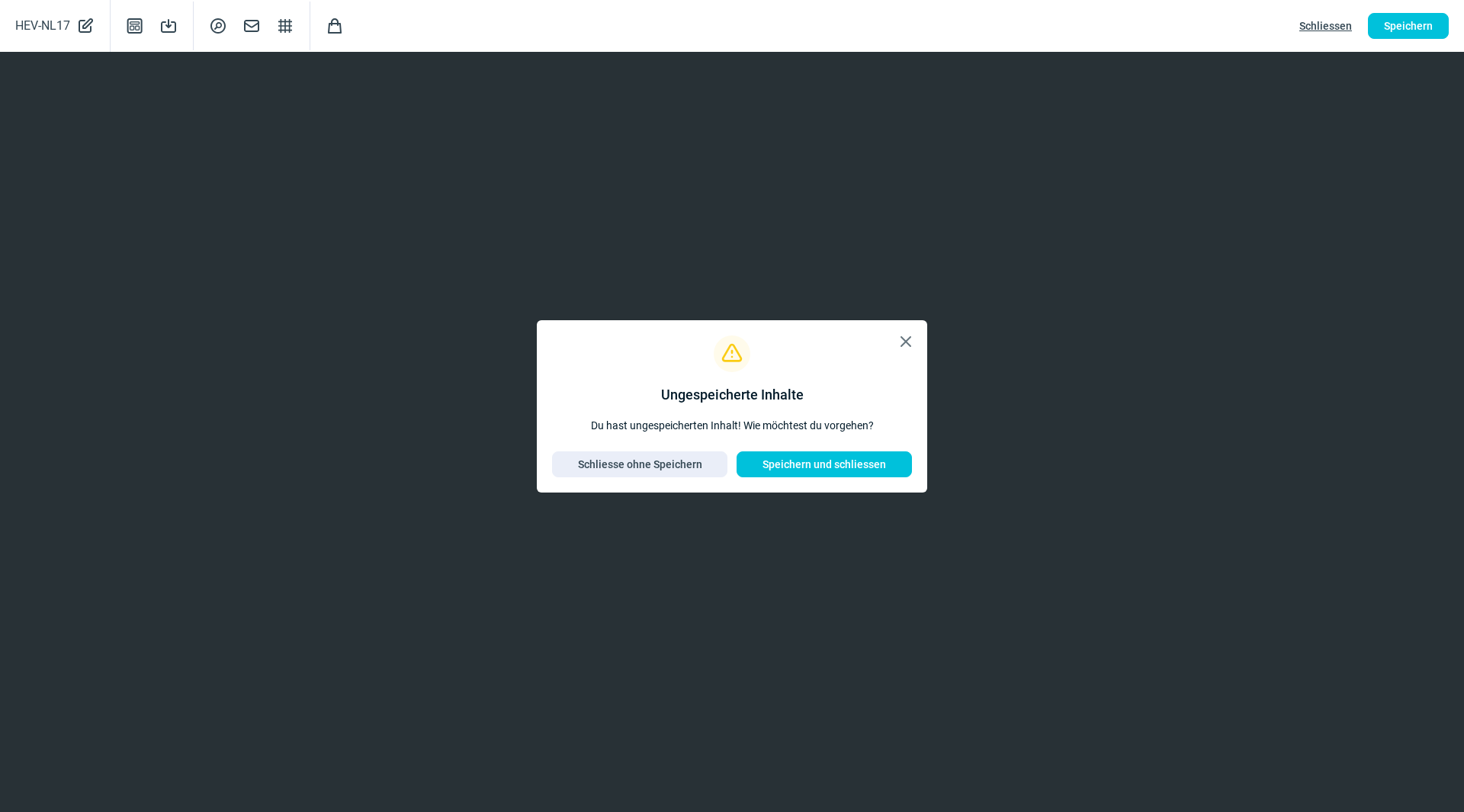
click at [901, 337] on span "X icon" at bounding box center [905, 341] width 18 height 18
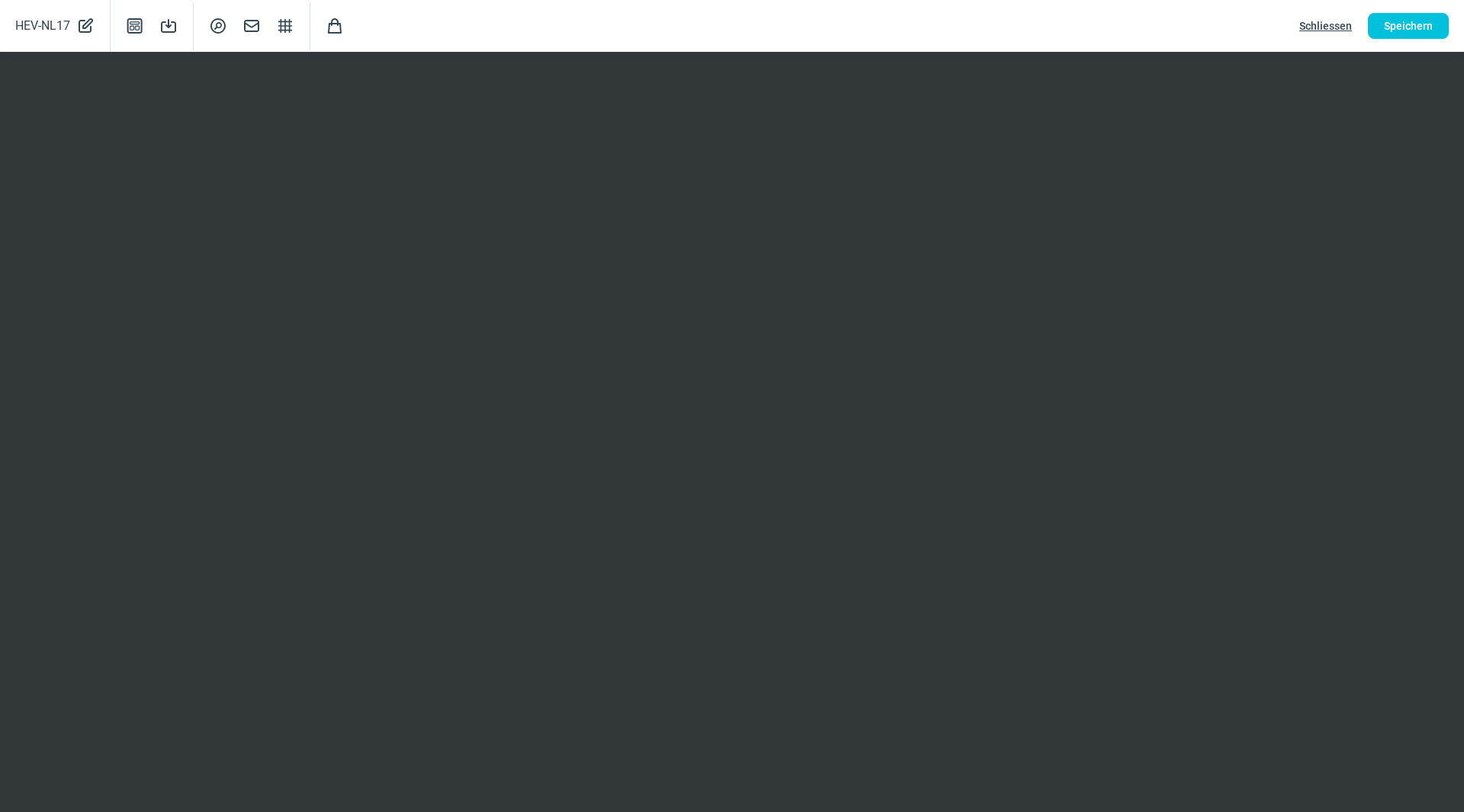
click at [1346, 23] on span "Schliessen" at bounding box center [1326, 26] width 53 height 25
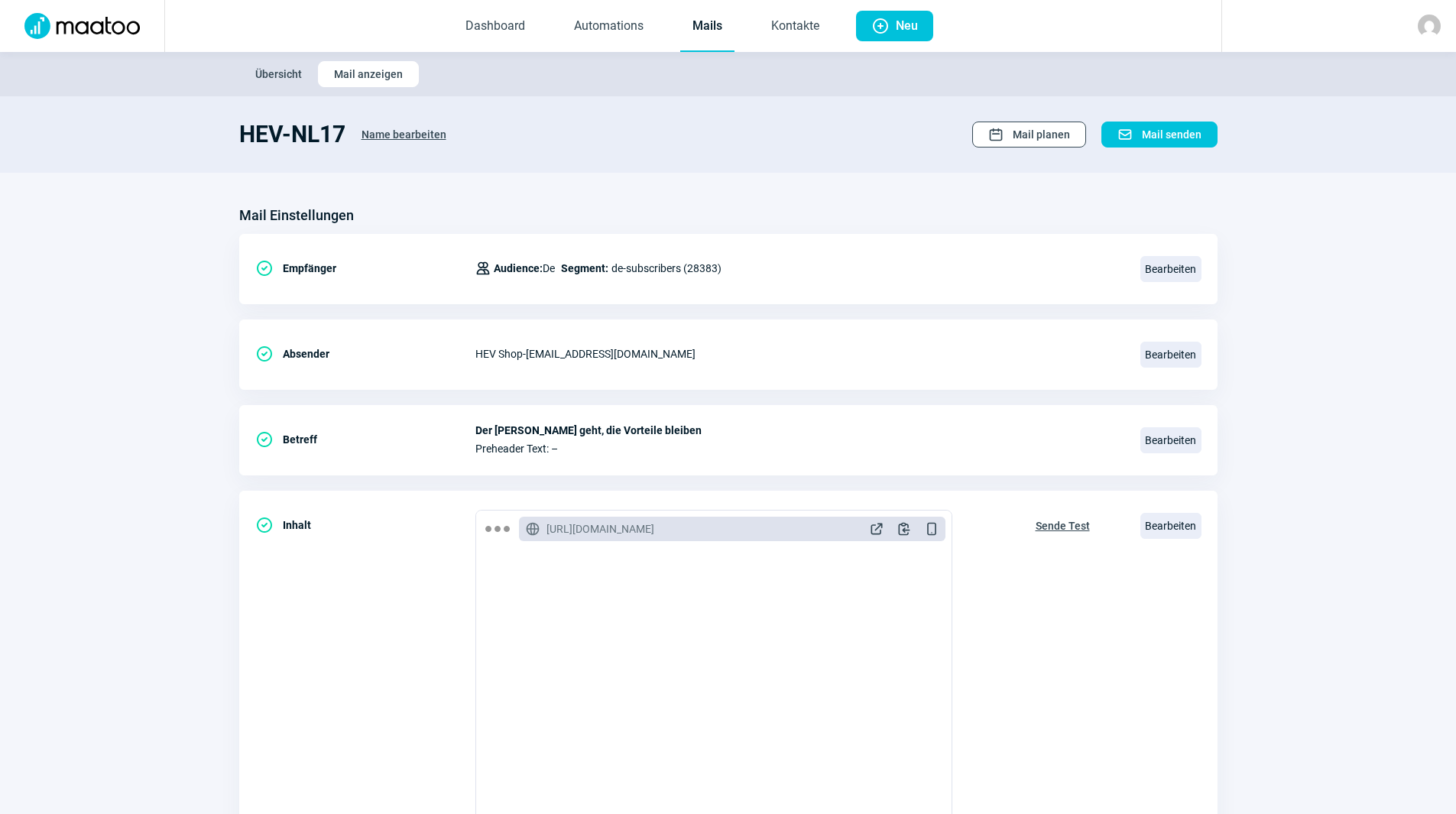
click at [1048, 138] on span "Mail planen" at bounding box center [1041, 134] width 57 height 25
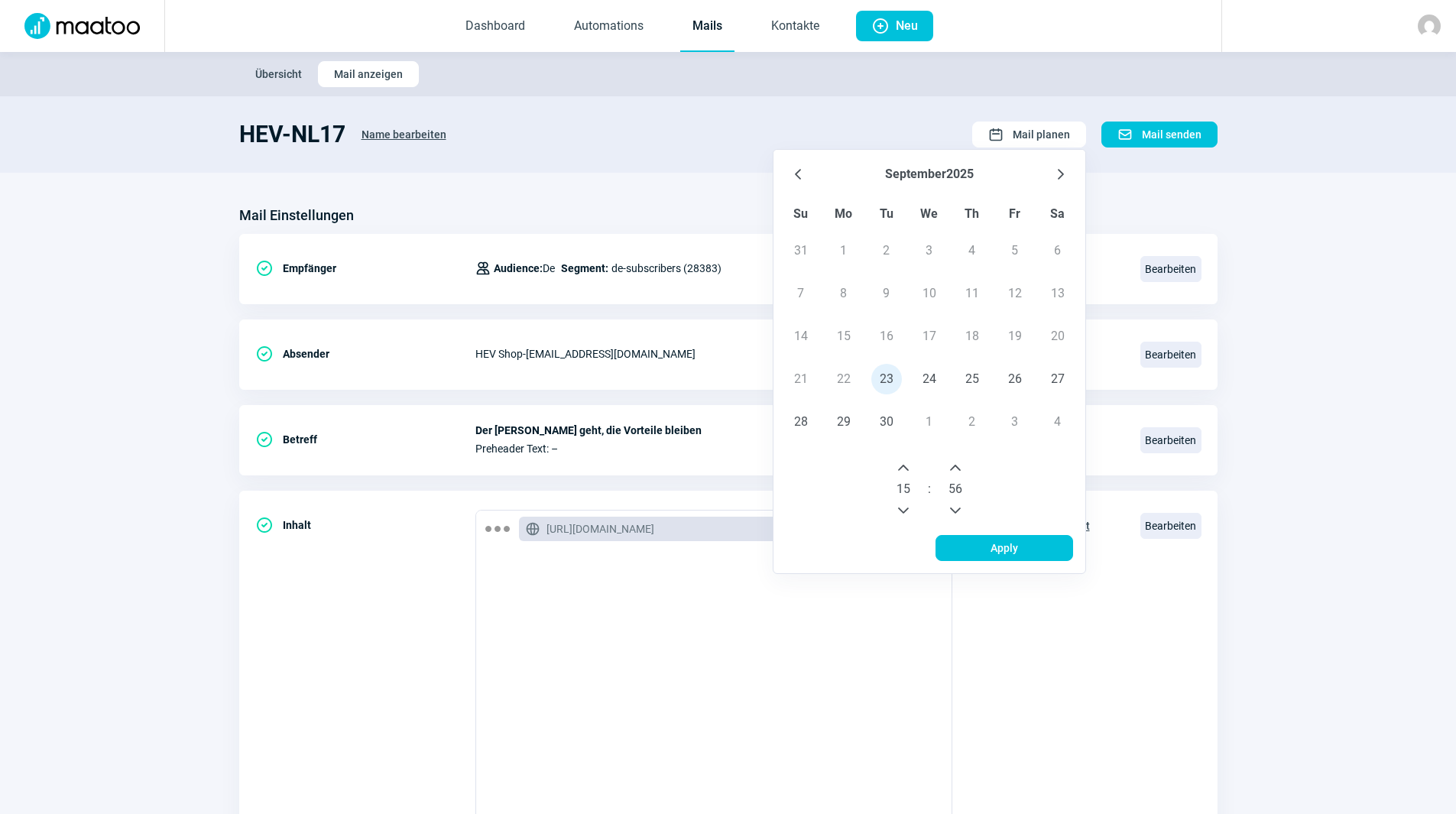
click at [963, 471] on button "Next Minute" at bounding box center [955, 468] width 25 height 25
click at [961, 469] on icon "Next Minute" at bounding box center [955, 467] width 11 height 6
click at [961, 468] on icon "Next Minute" at bounding box center [955, 468] width 12 height 12
click at [961, 469] on icon "Next Minute" at bounding box center [955, 467] width 11 height 6
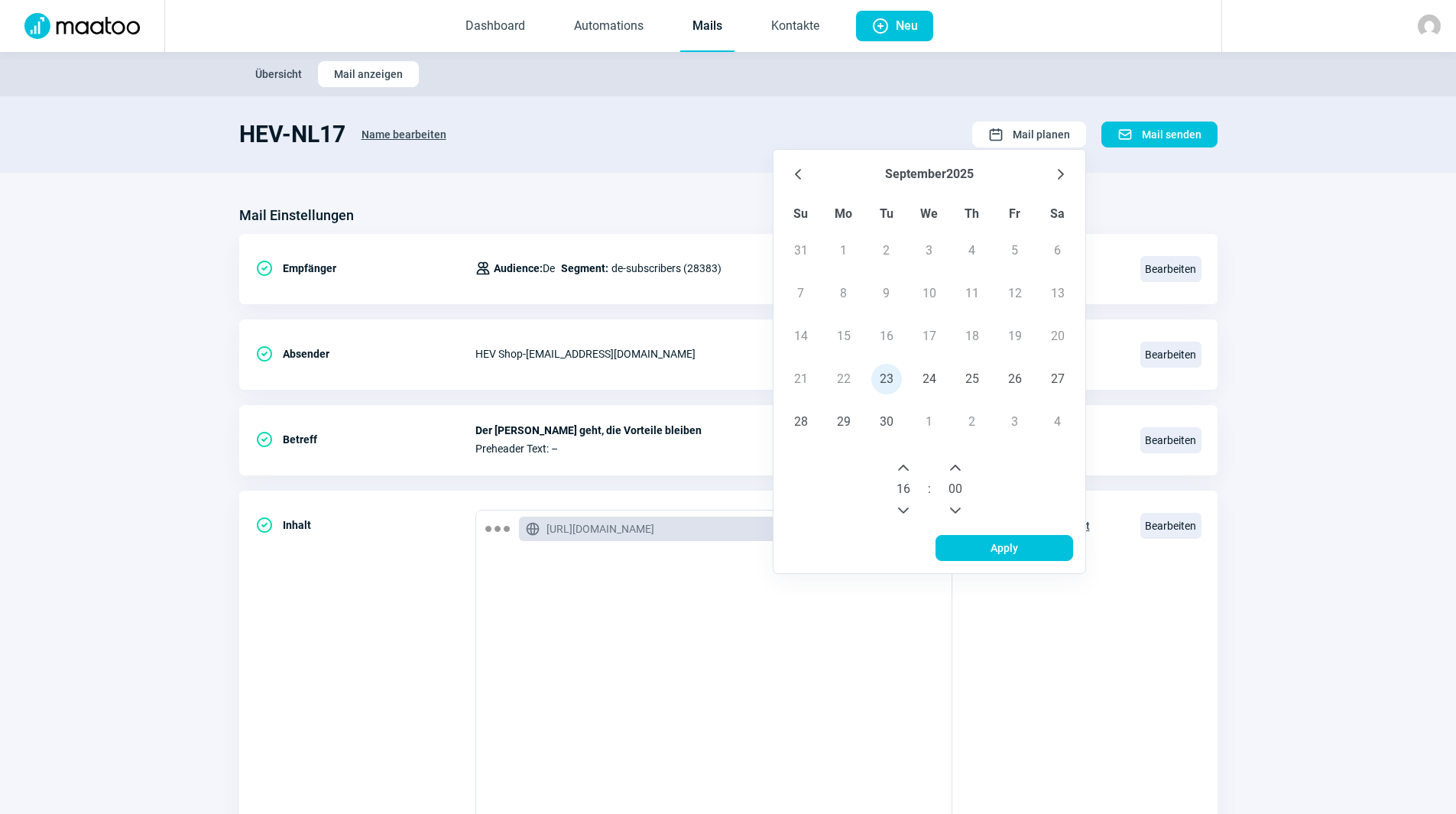
click at [897, 465] on button "Next Hour" at bounding box center [904, 468] width 25 height 25
click at [973, 546] on span "Apply" at bounding box center [1004, 548] width 105 height 25
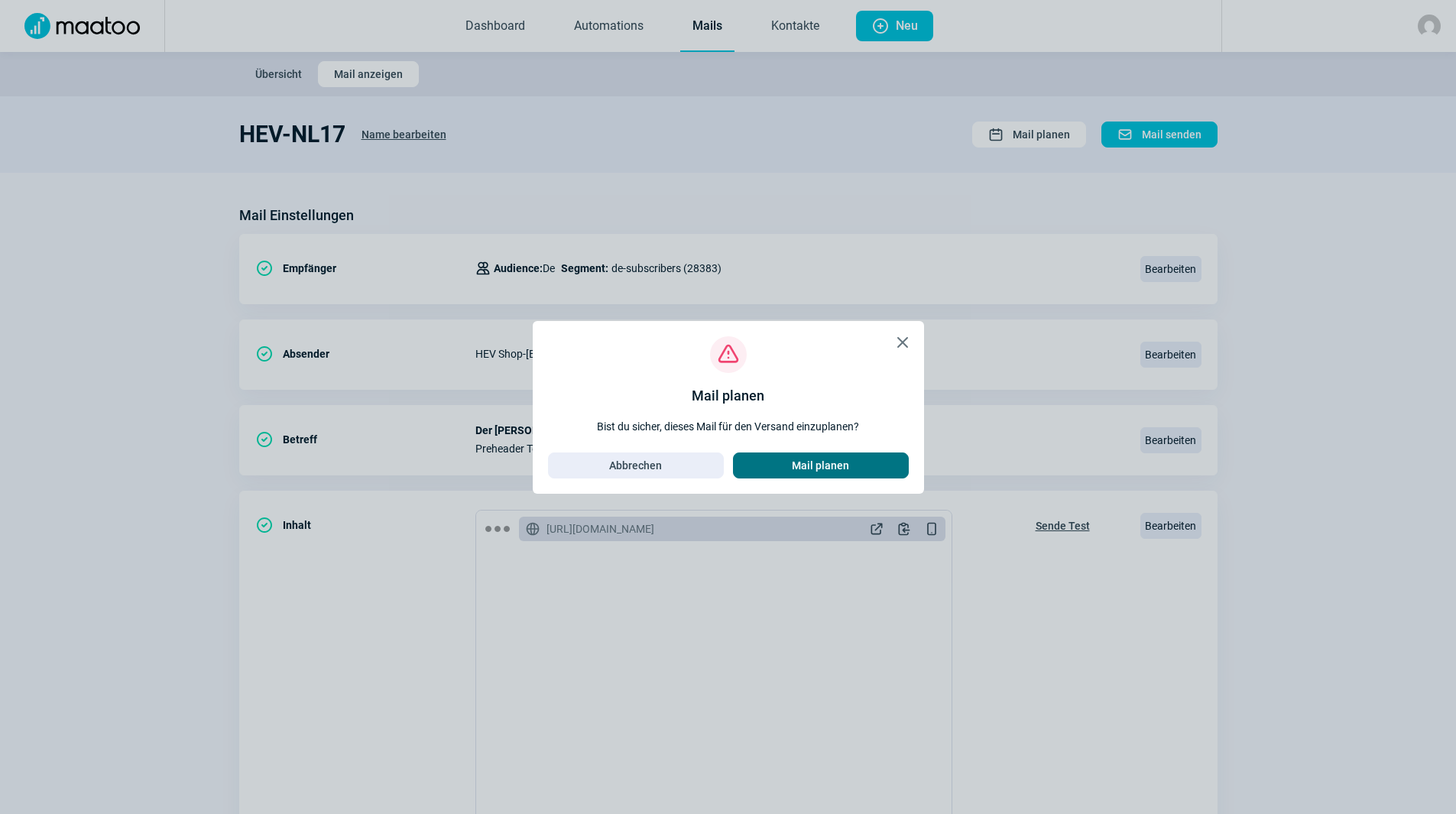
click at [790, 462] on span "Mail planen" at bounding box center [821, 465] width 144 height 25
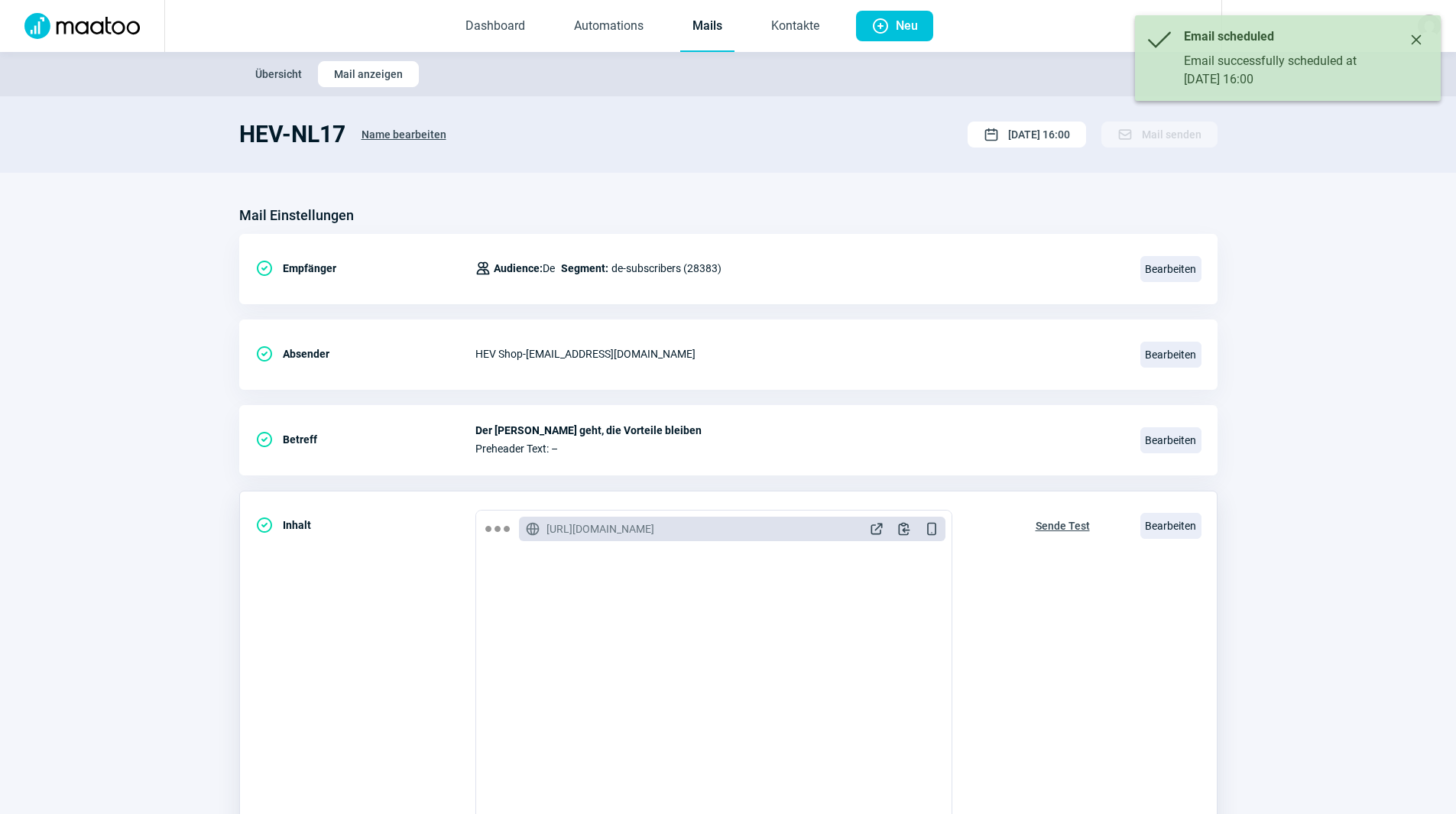
click at [1057, 527] on span "Sende Test" at bounding box center [1063, 526] width 54 height 25
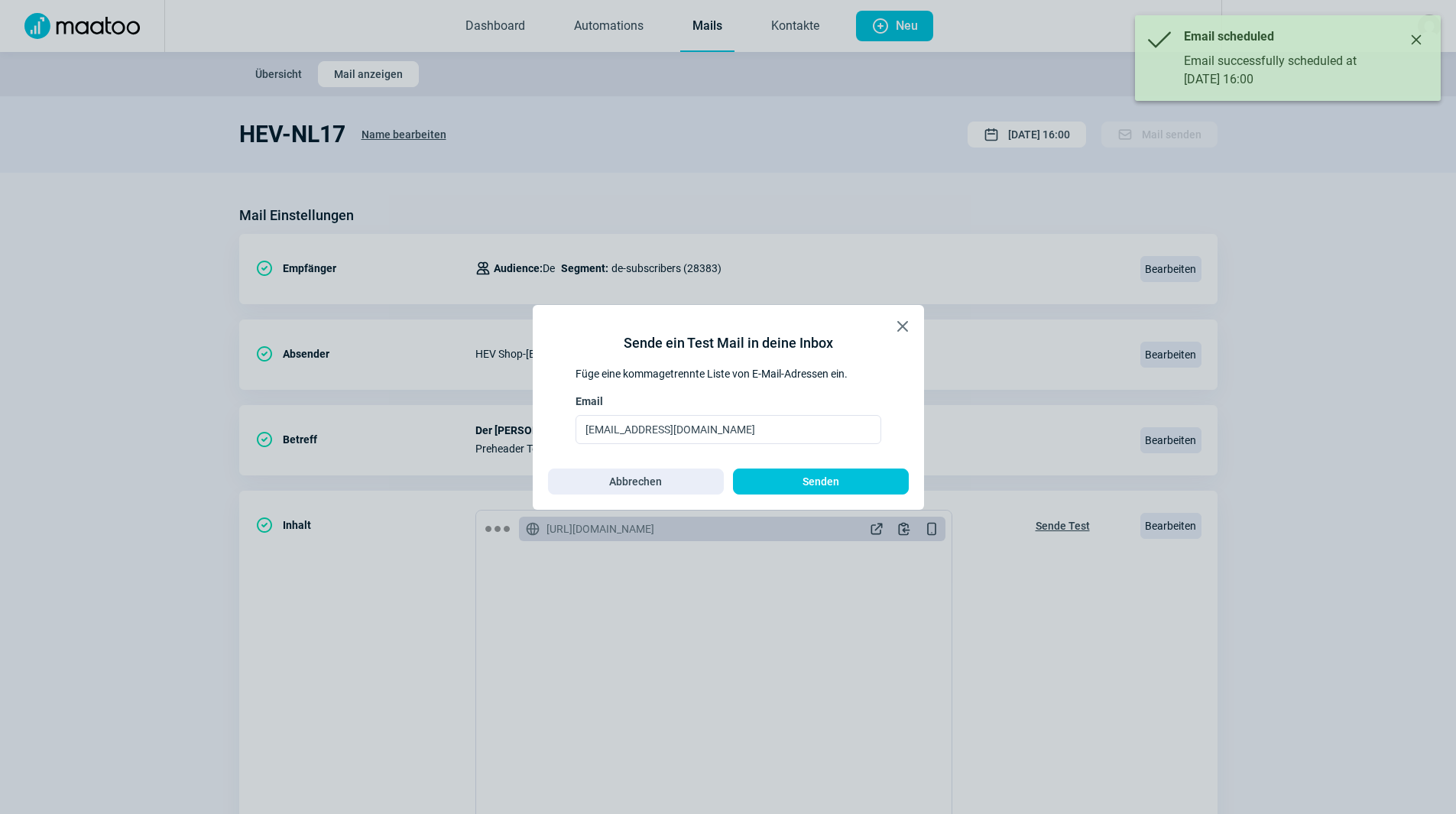
click at [776, 479] on span "Senden" at bounding box center [821, 481] width 144 height 25
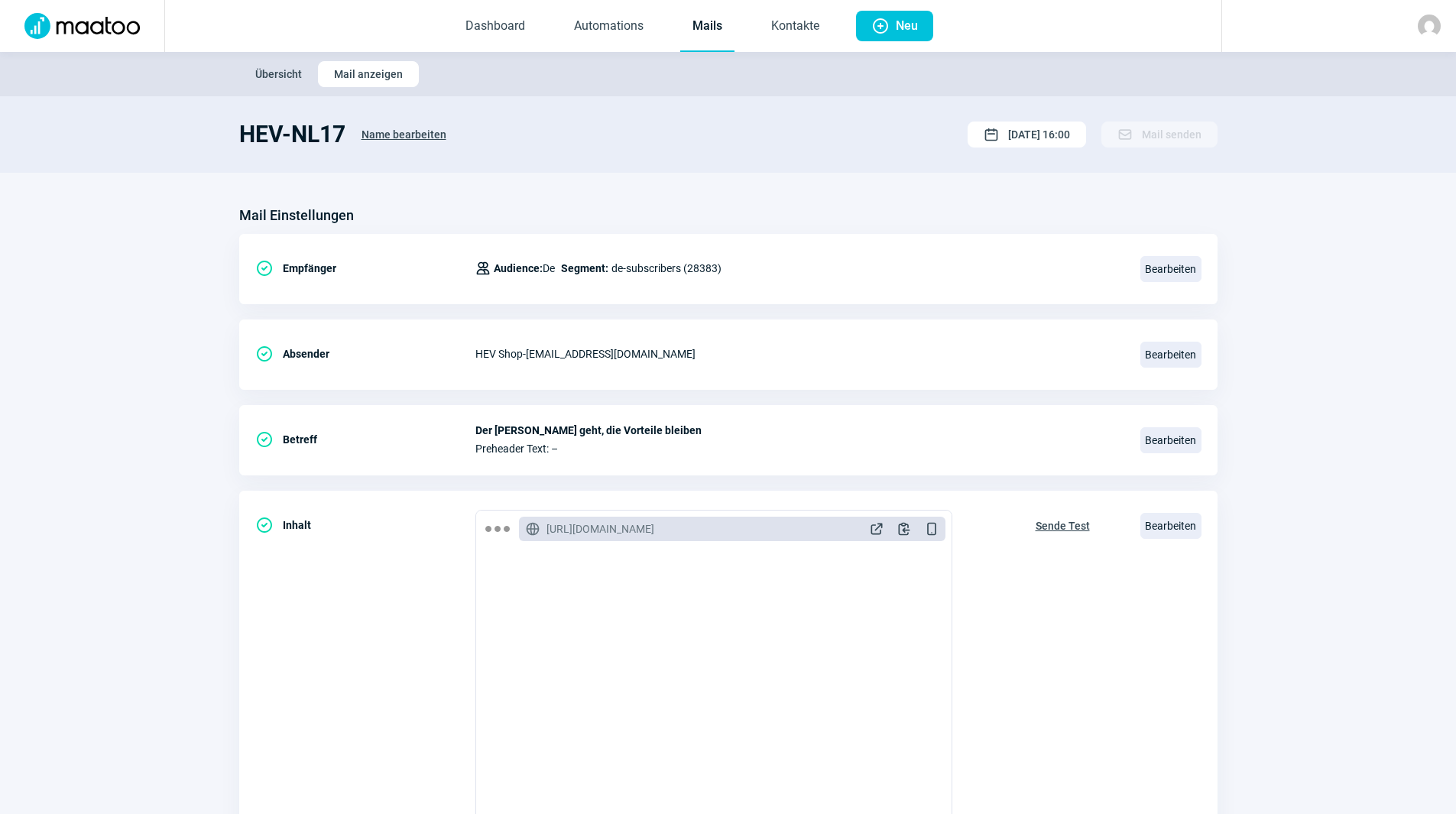
click at [1315, 444] on section "Mail Einstellungen CheckCircle icon Empfänger Users icon Audience: De Segment: …" at bounding box center [728, 582] width 1456 height 819
click at [805, 26] on link "Kontakte" at bounding box center [795, 26] width 73 height 50
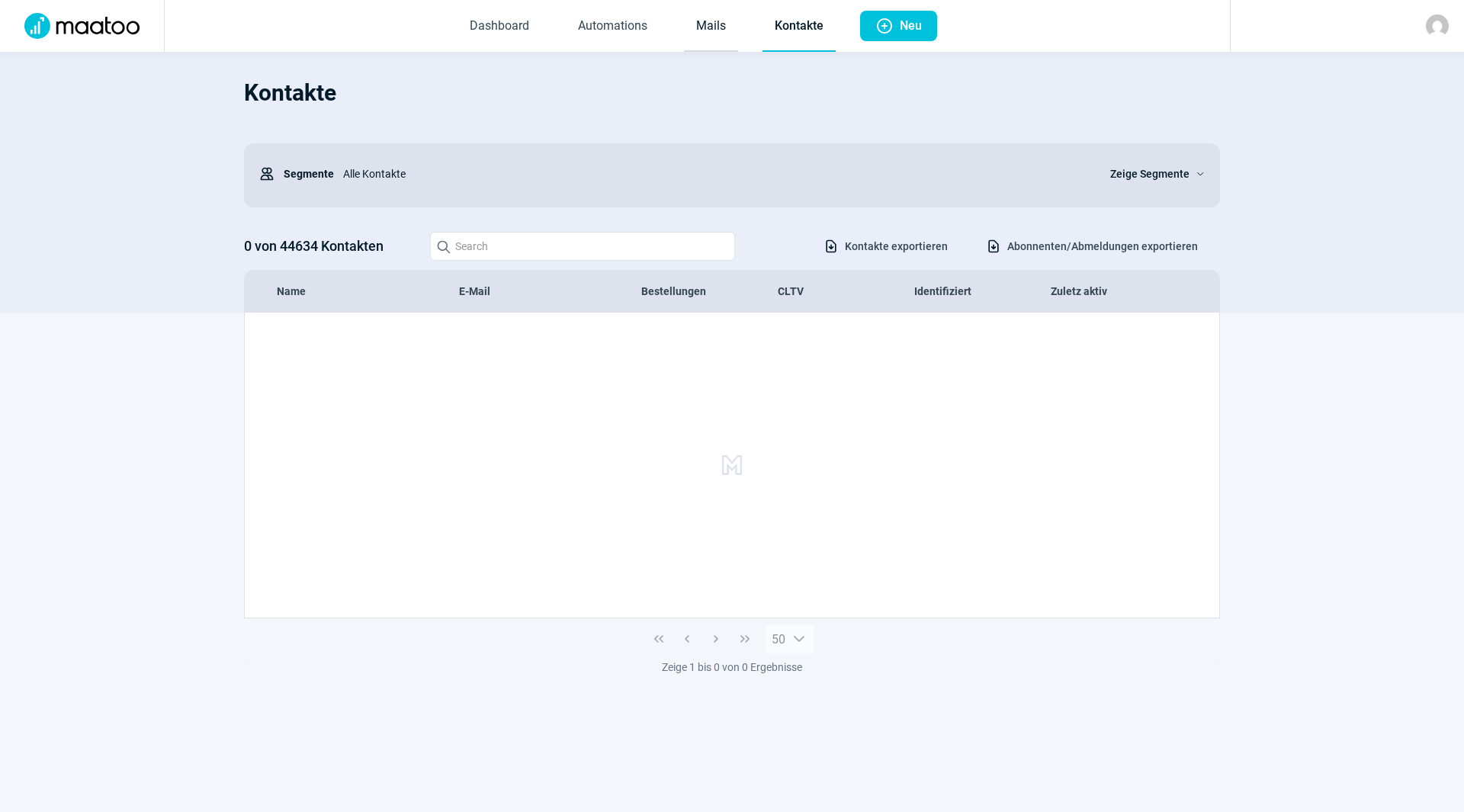
click at [725, 32] on link "Mails" at bounding box center [711, 26] width 54 height 50
